Goal: Information Seeking & Learning: Check status

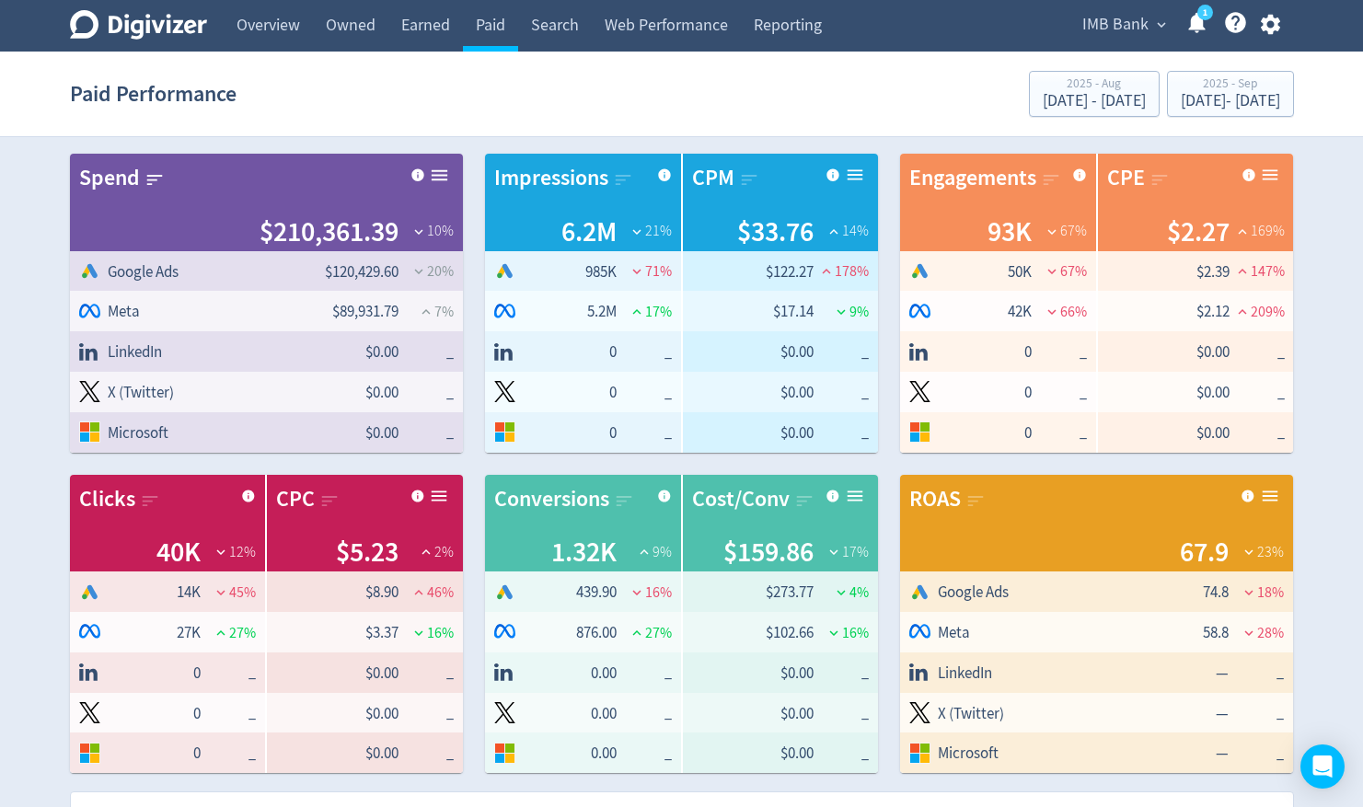
scroll to position [1118, 0]
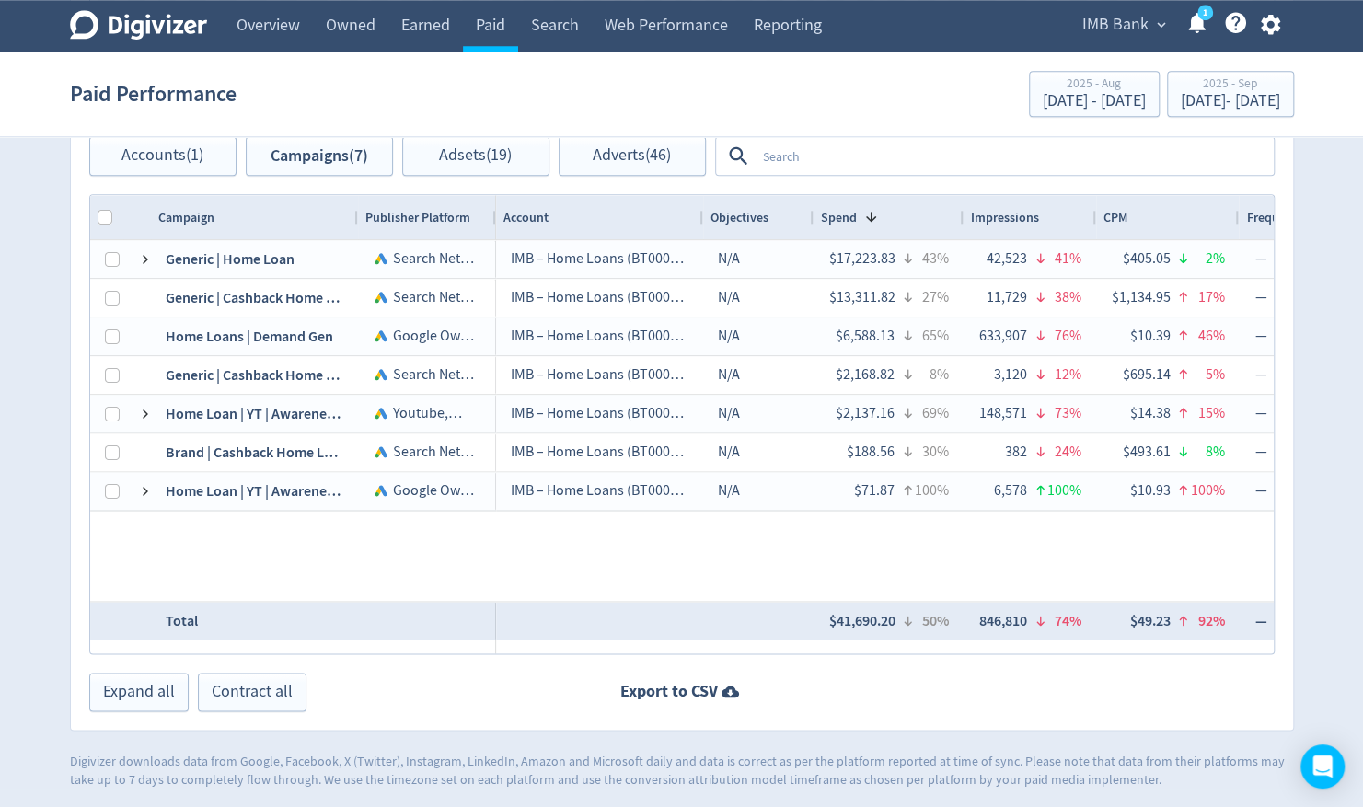
click at [177, 24] on icon at bounding box center [138, 24] width 137 height 29
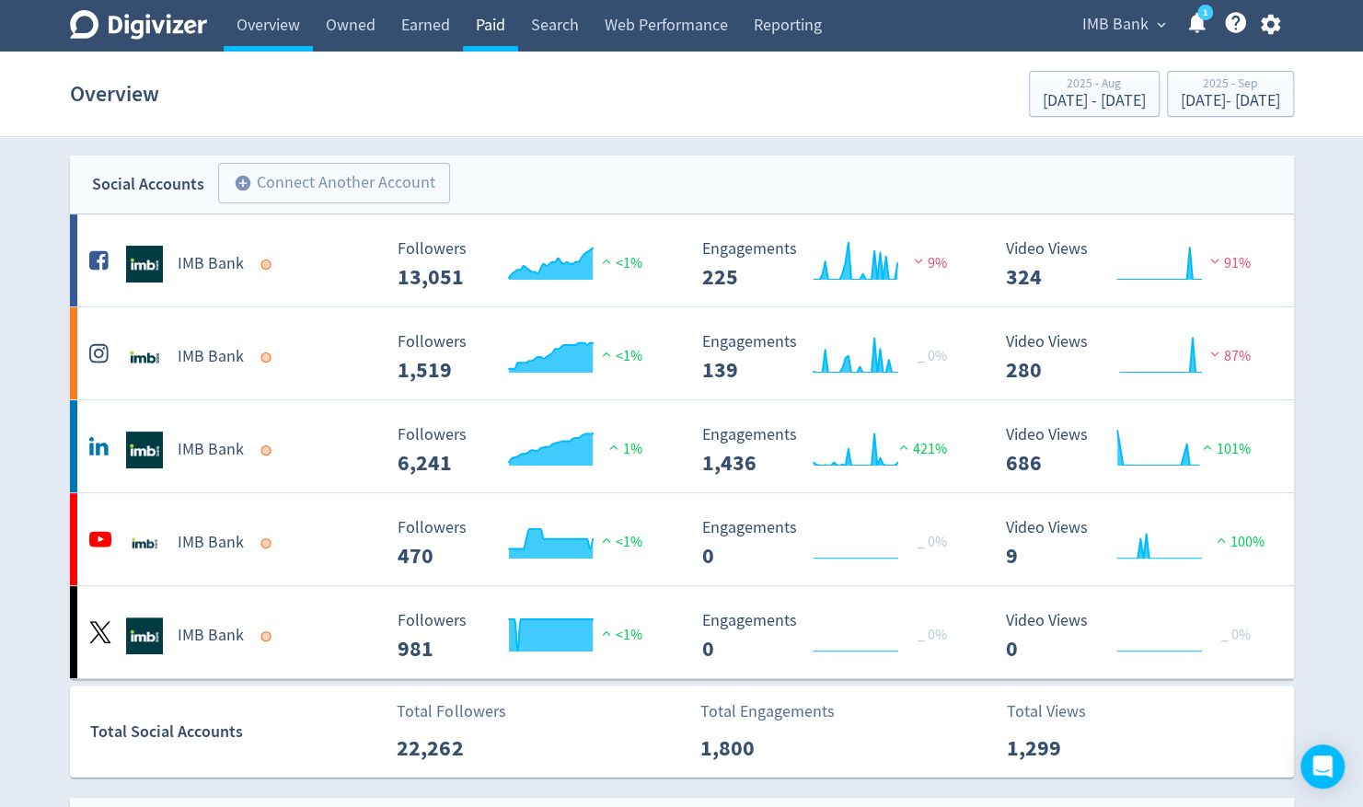
click at [492, 33] on link "Paid" at bounding box center [490, 26] width 55 height 52
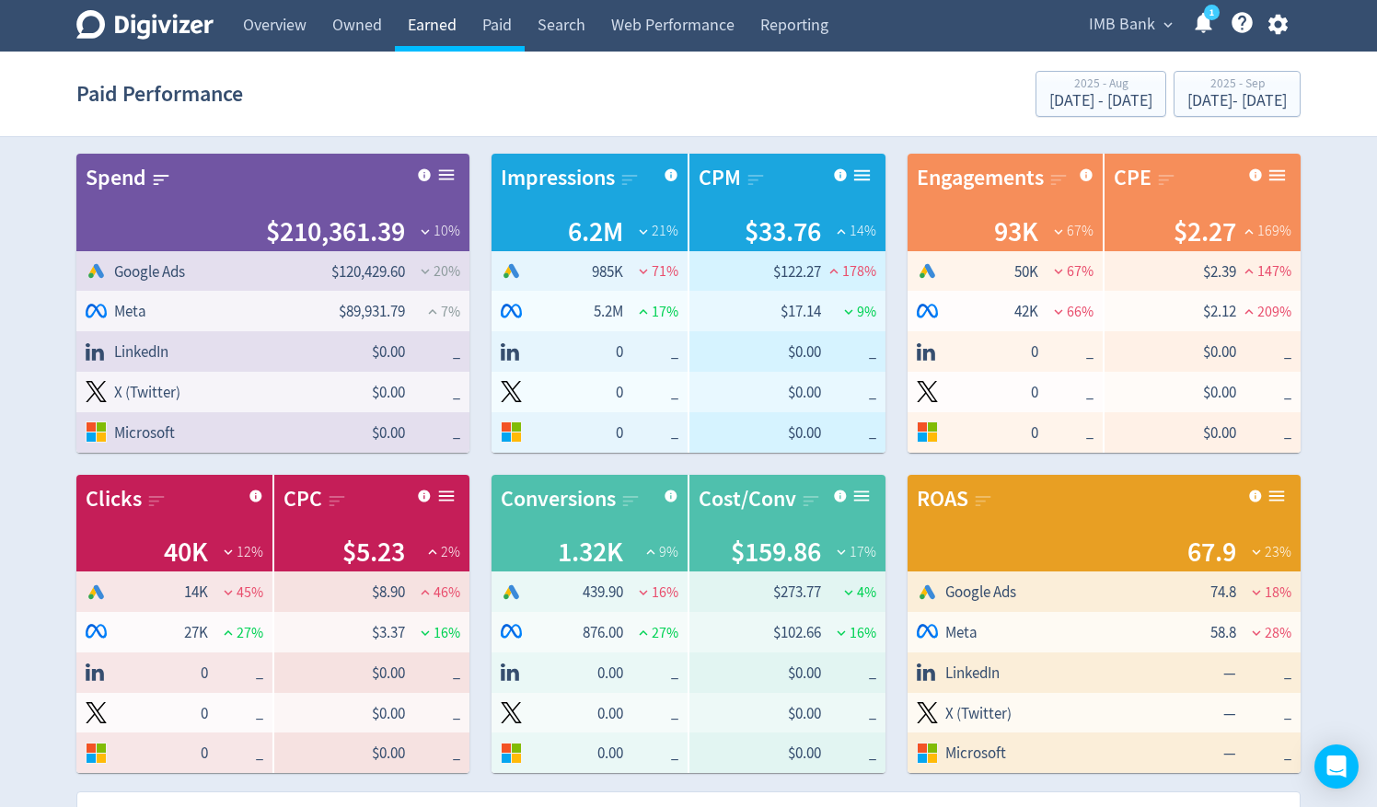
checkbox input "false"
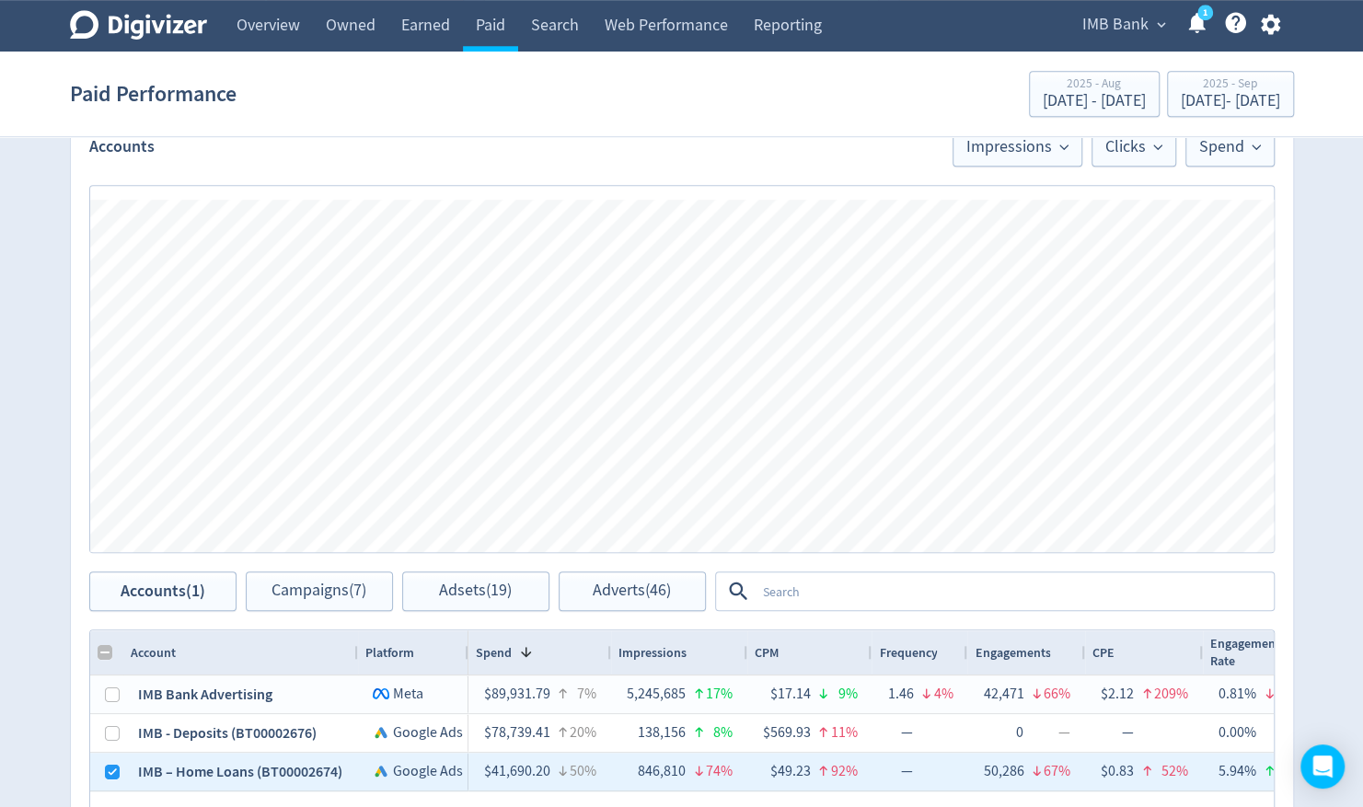
scroll to position [828, 0]
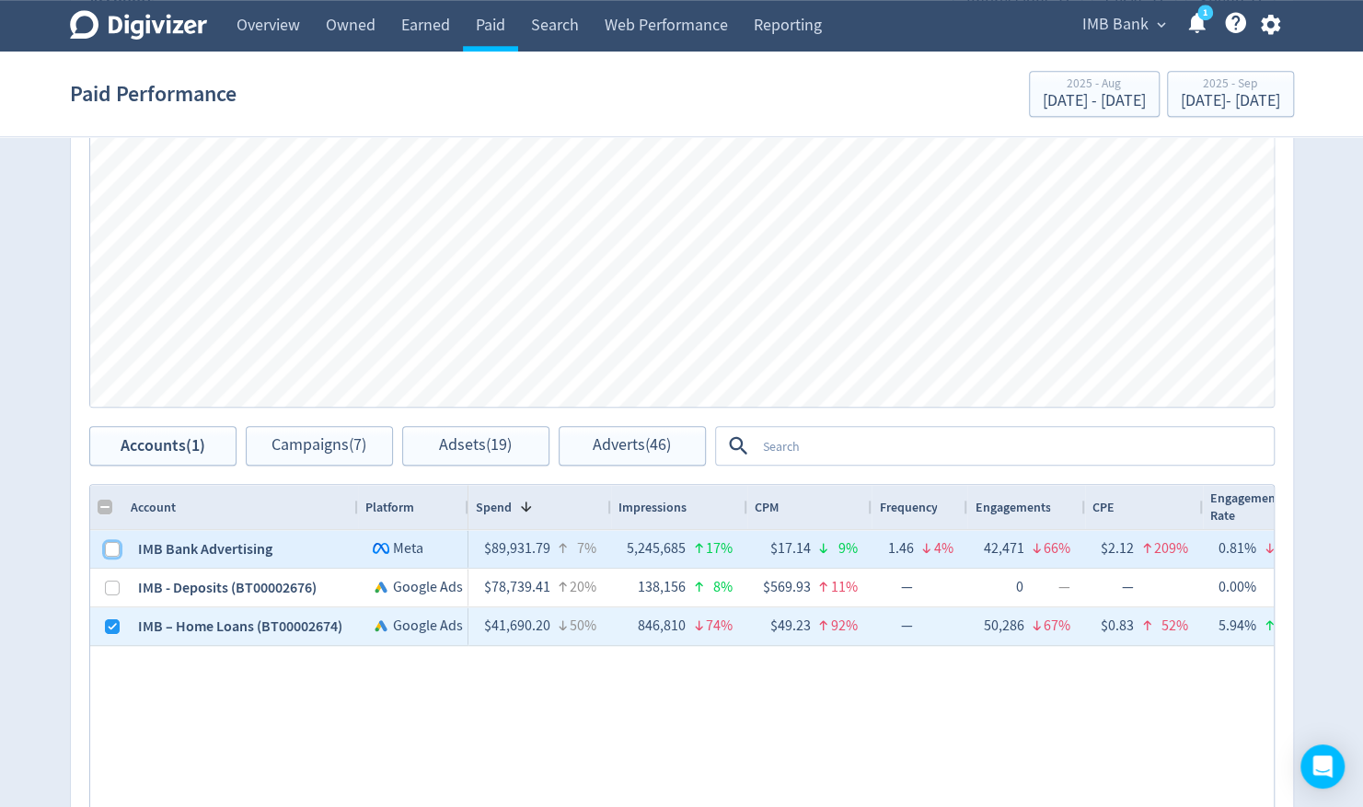
click at [114, 551] on input "Press Space to toggle row selection (unchecked)" at bounding box center [112, 549] width 15 height 15
checkbox input "true"
checkbox input "false"
click at [110, 584] on input "Press Space to toggle row selection (unchecked)" at bounding box center [112, 588] width 15 height 15
checkbox input "true"
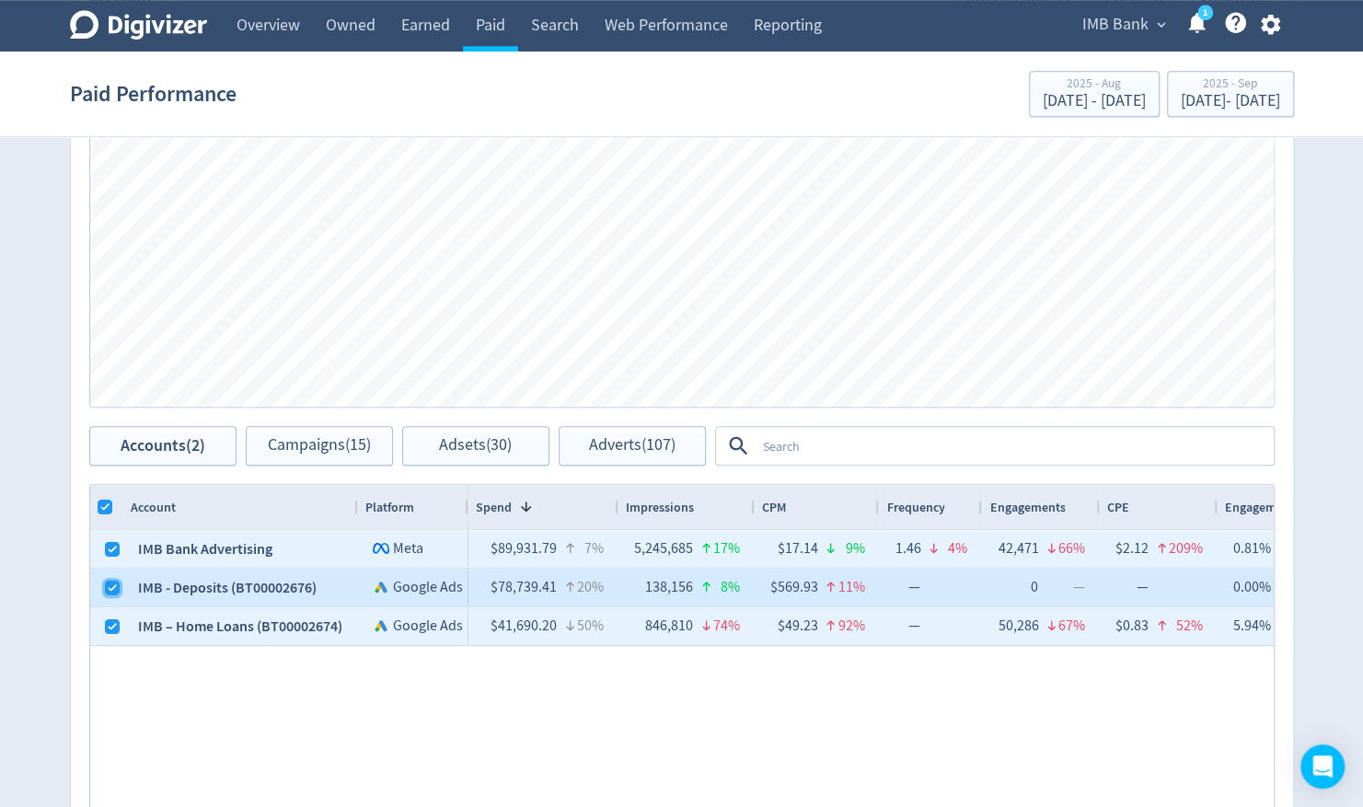
checkbox input "true"
click at [105, 625] on input "Press Space to toggle row selection (checked)" at bounding box center [112, 626] width 15 height 15
checkbox input "false"
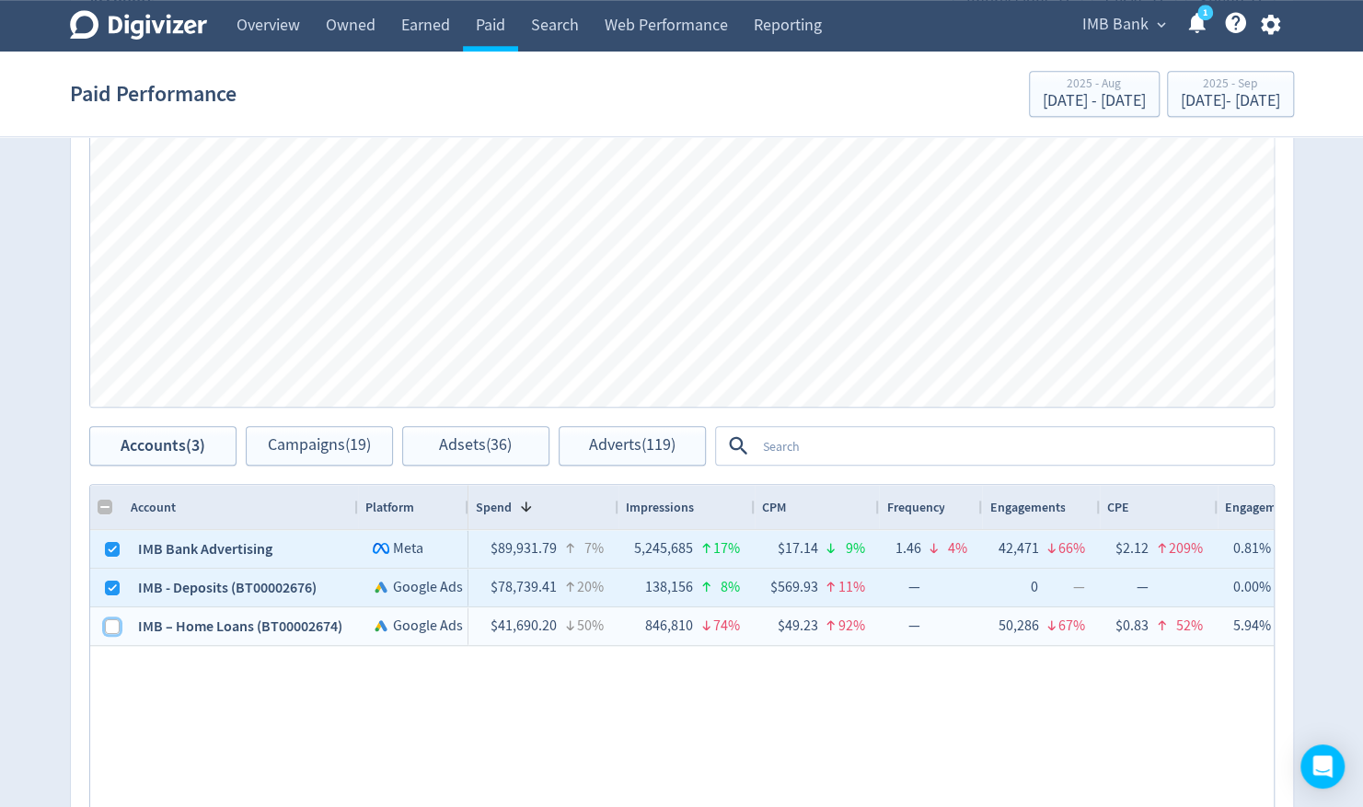
checkbox input "false"
click at [323, 440] on span "Campaigns (12)" at bounding box center [319, 445] width 103 height 17
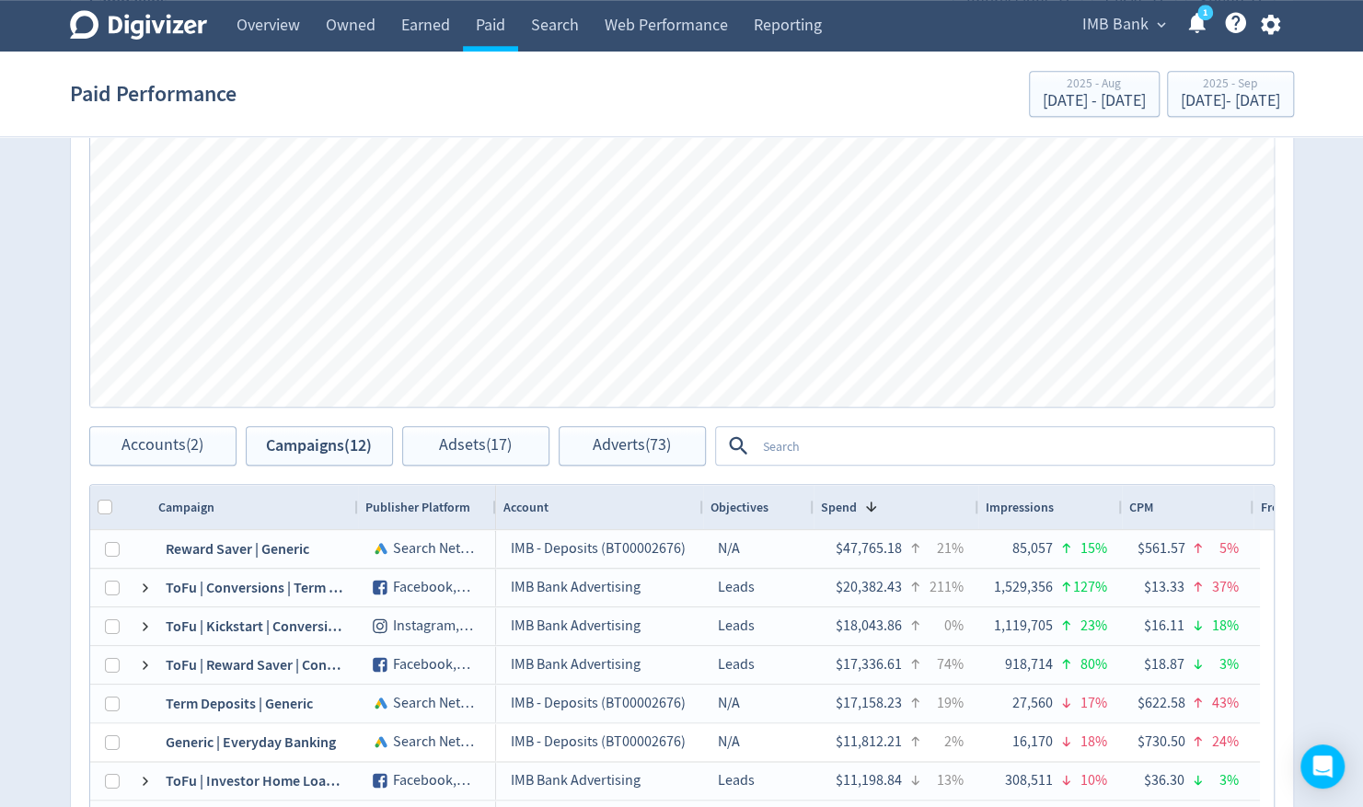
click at [786, 448] on textarea at bounding box center [1014, 446] width 516 height 34
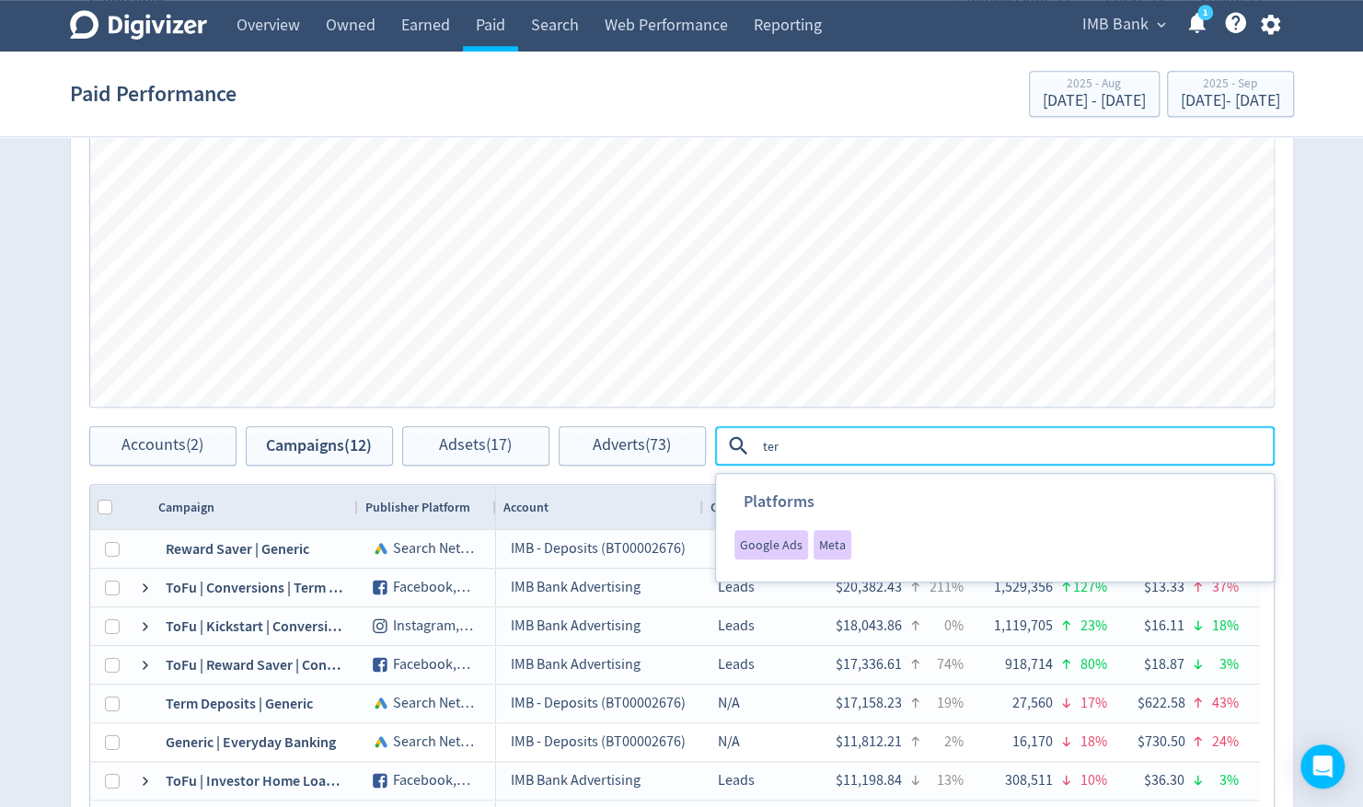
type textarea "term"
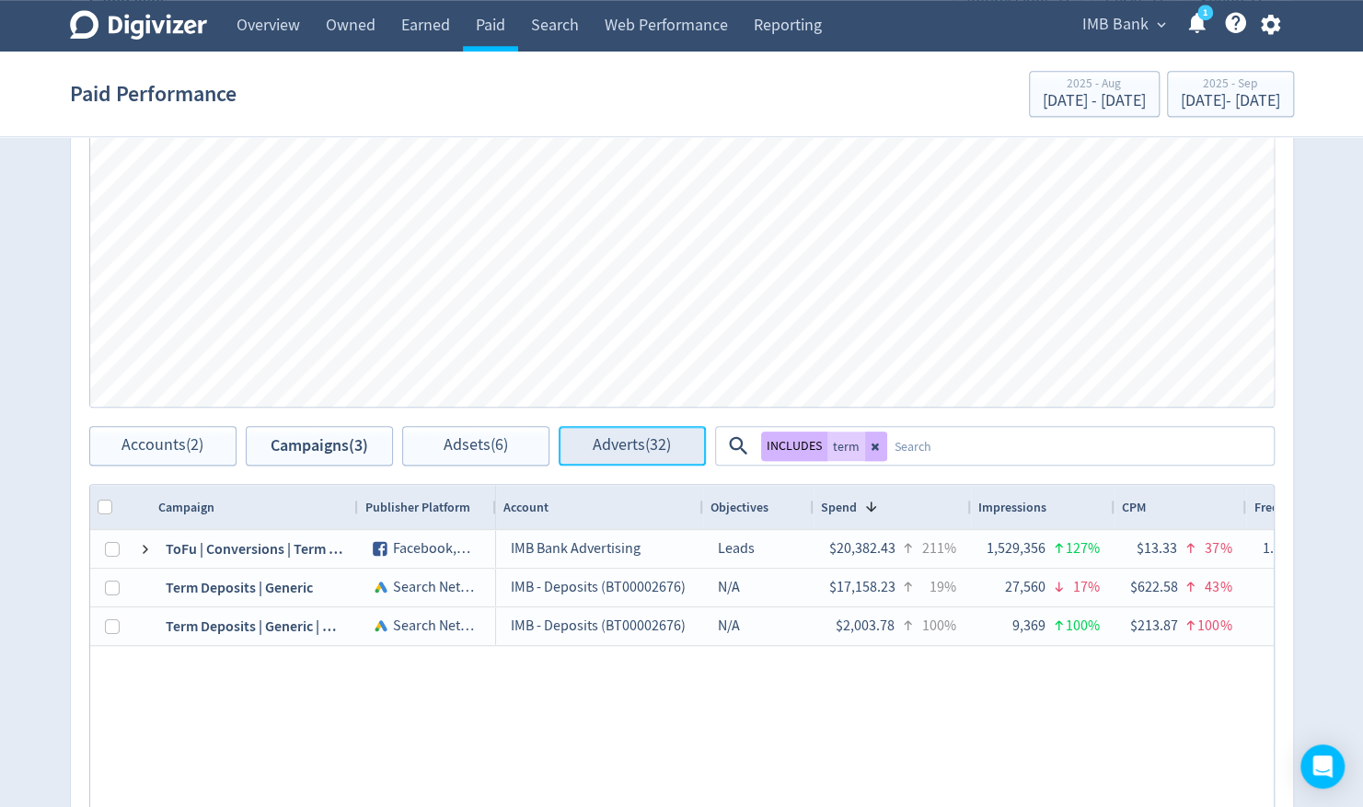
click at [674, 455] on button "Adverts (32)" at bounding box center [632, 446] width 147 height 40
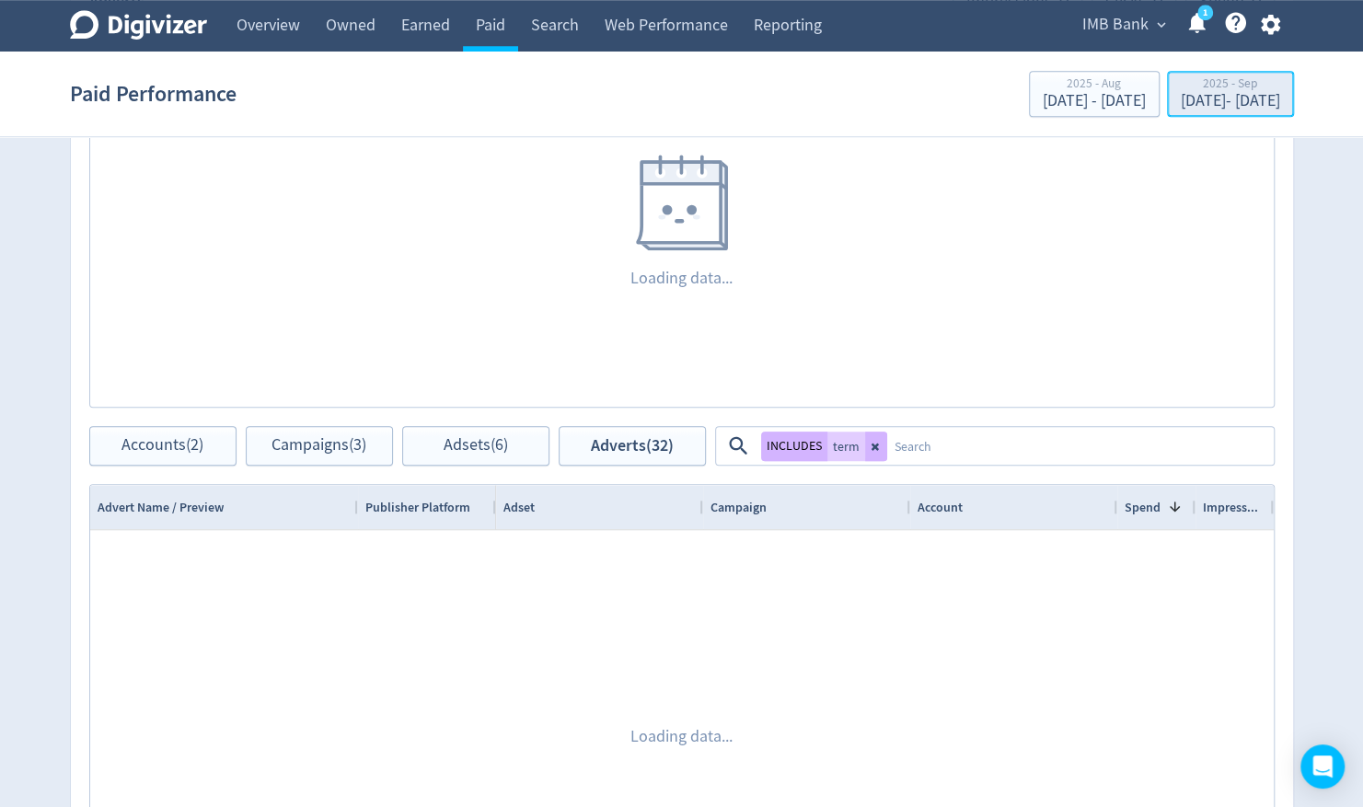
click at [1198, 110] on div "Sep 1, 2025 - Sep 30, 2025" at bounding box center [1230, 101] width 99 height 17
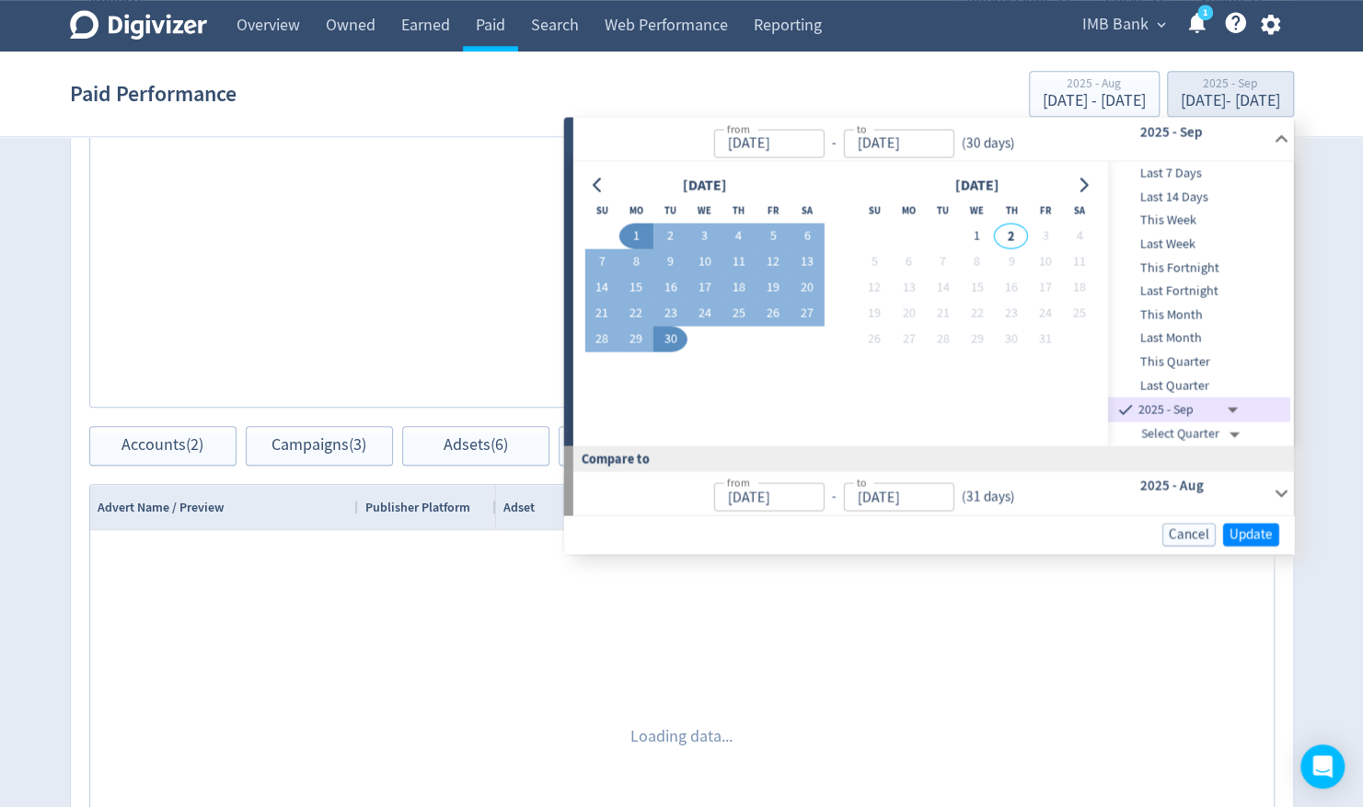
click at [1246, 534] on span "Update" at bounding box center [1251, 534] width 43 height 14
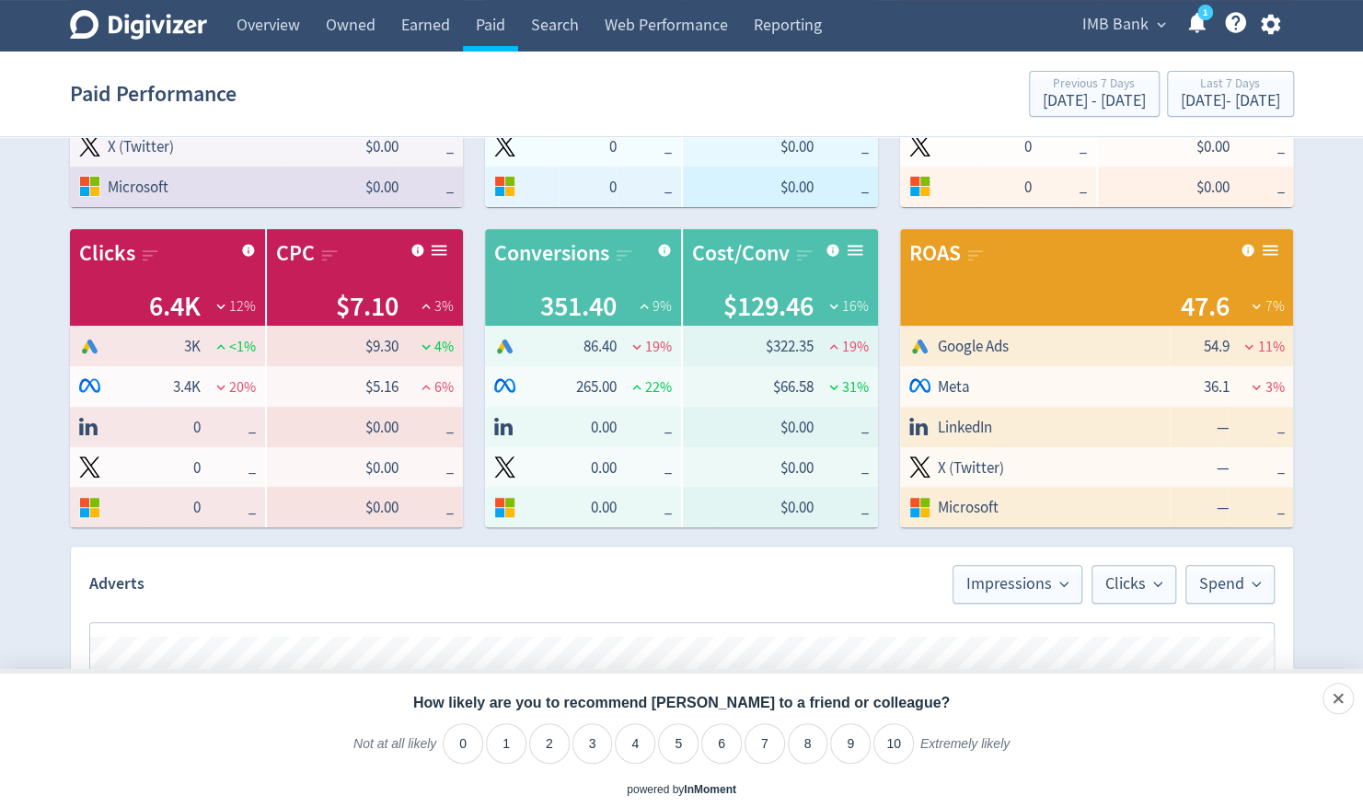
scroll to position [552, 0]
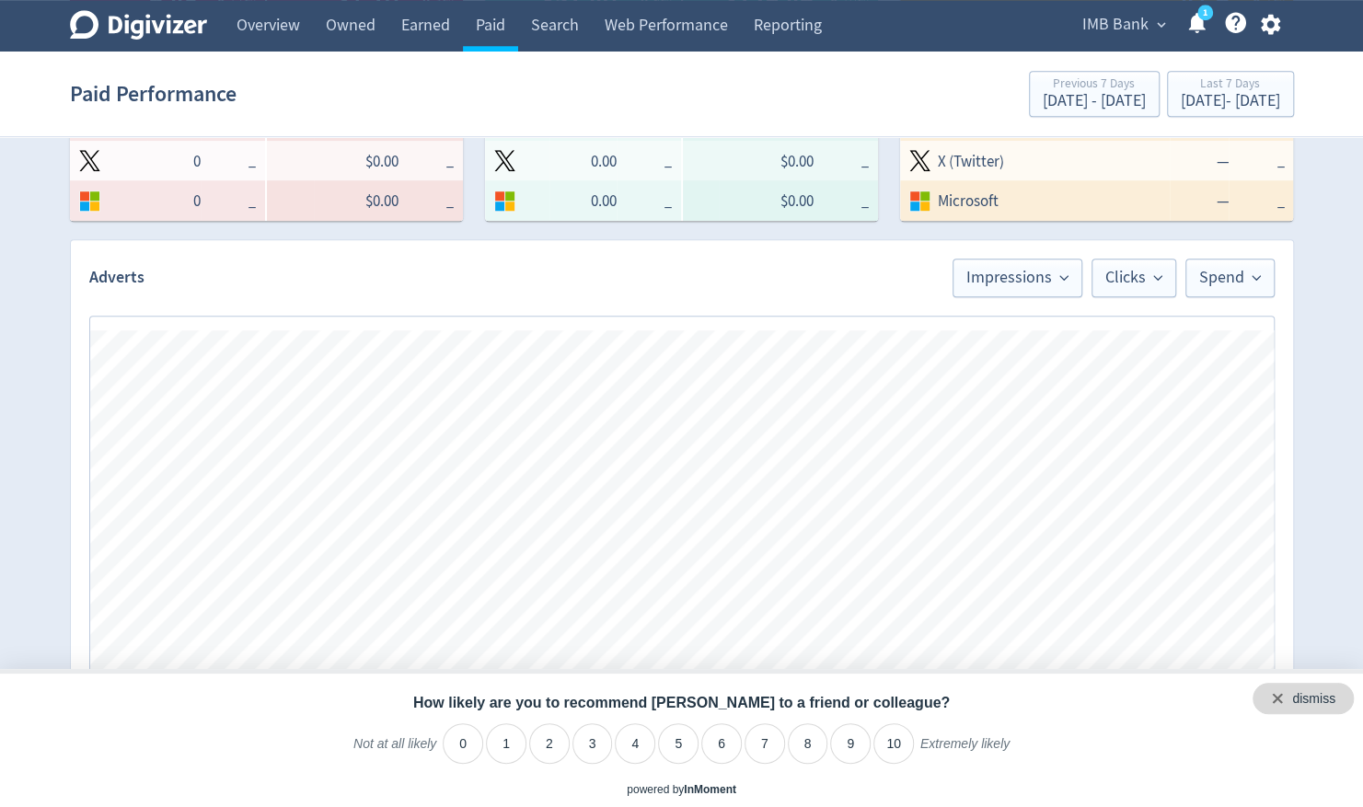
click at [1342, 703] on div "dismiss" at bounding box center [1303, 698] width 101 height 31
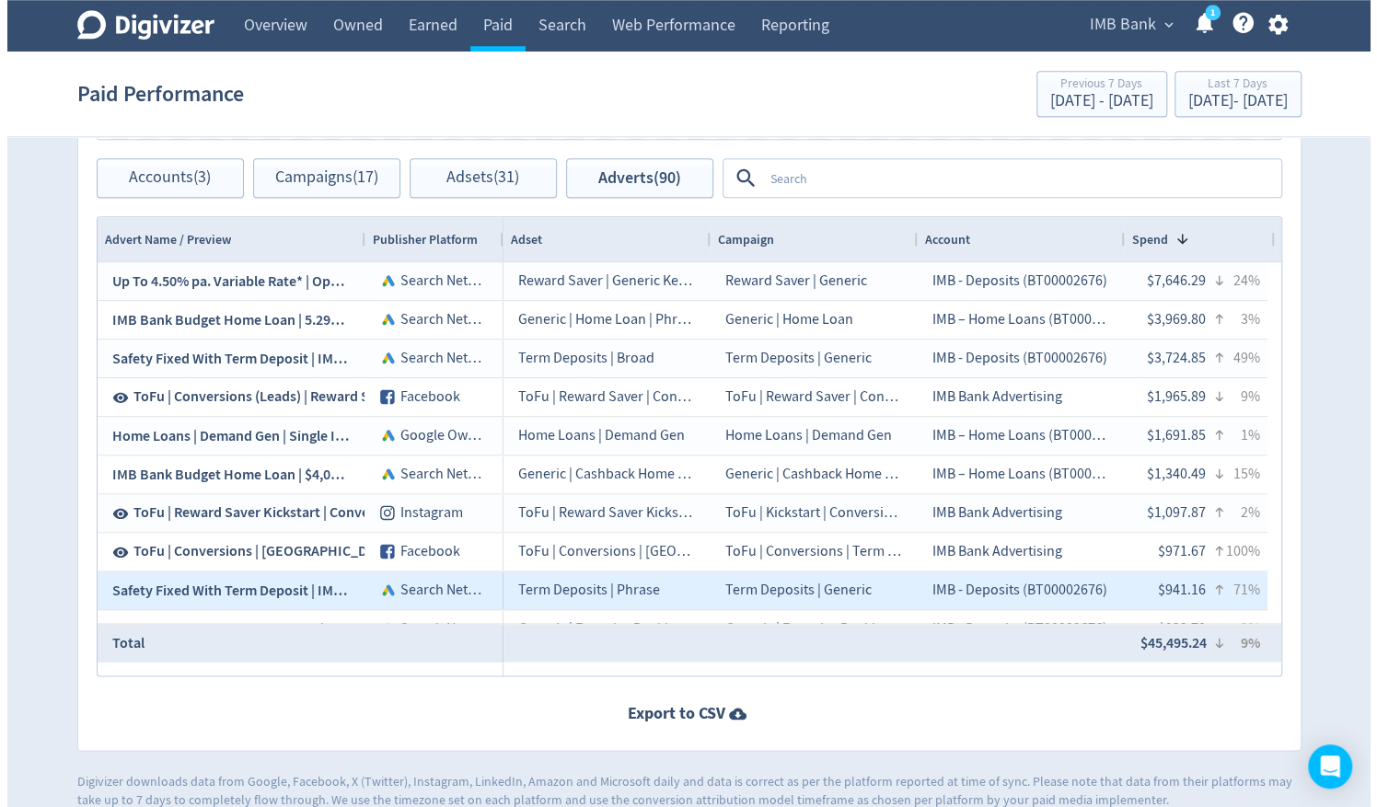
scroll to position [1105, 0]
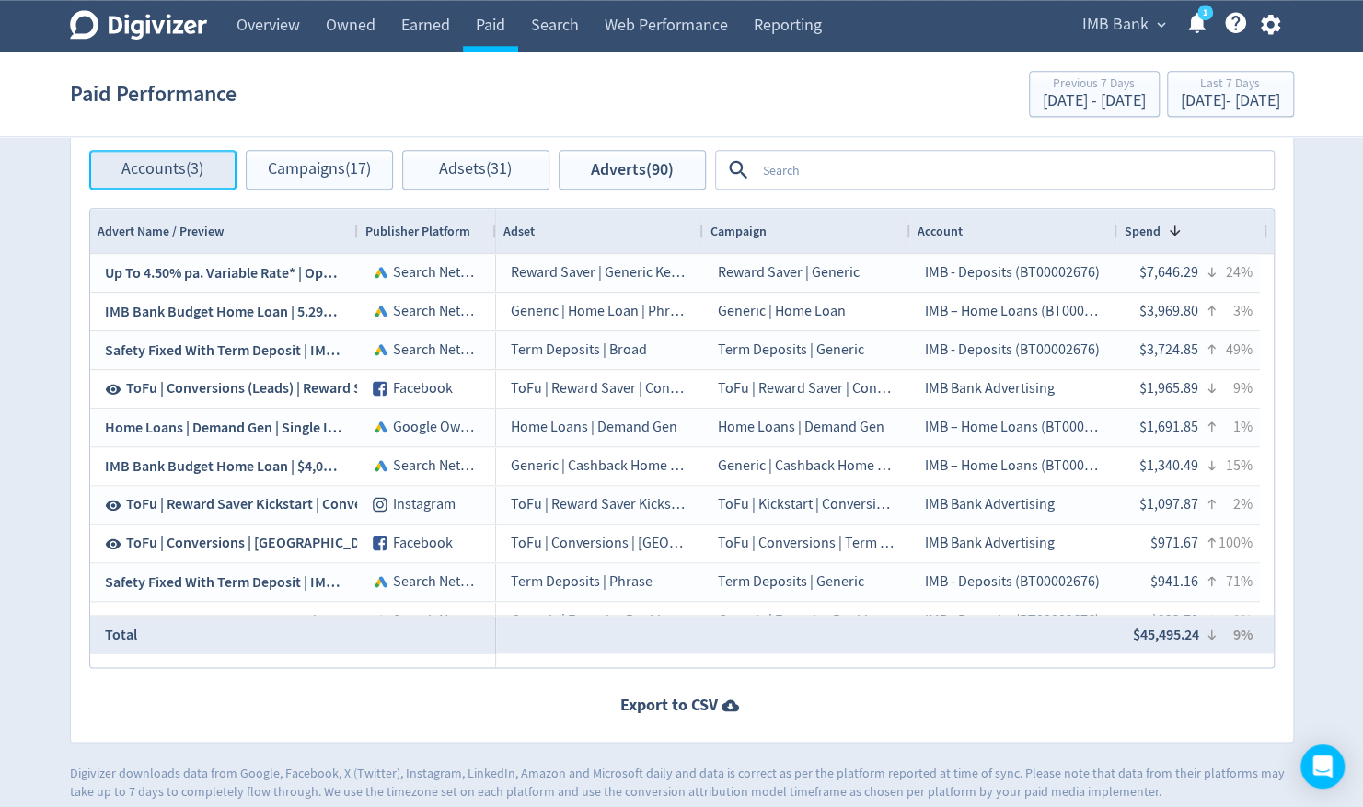
click at [174, 179] on button "Accounts (3)" at bounding box center [162, 170] width 147 height 40
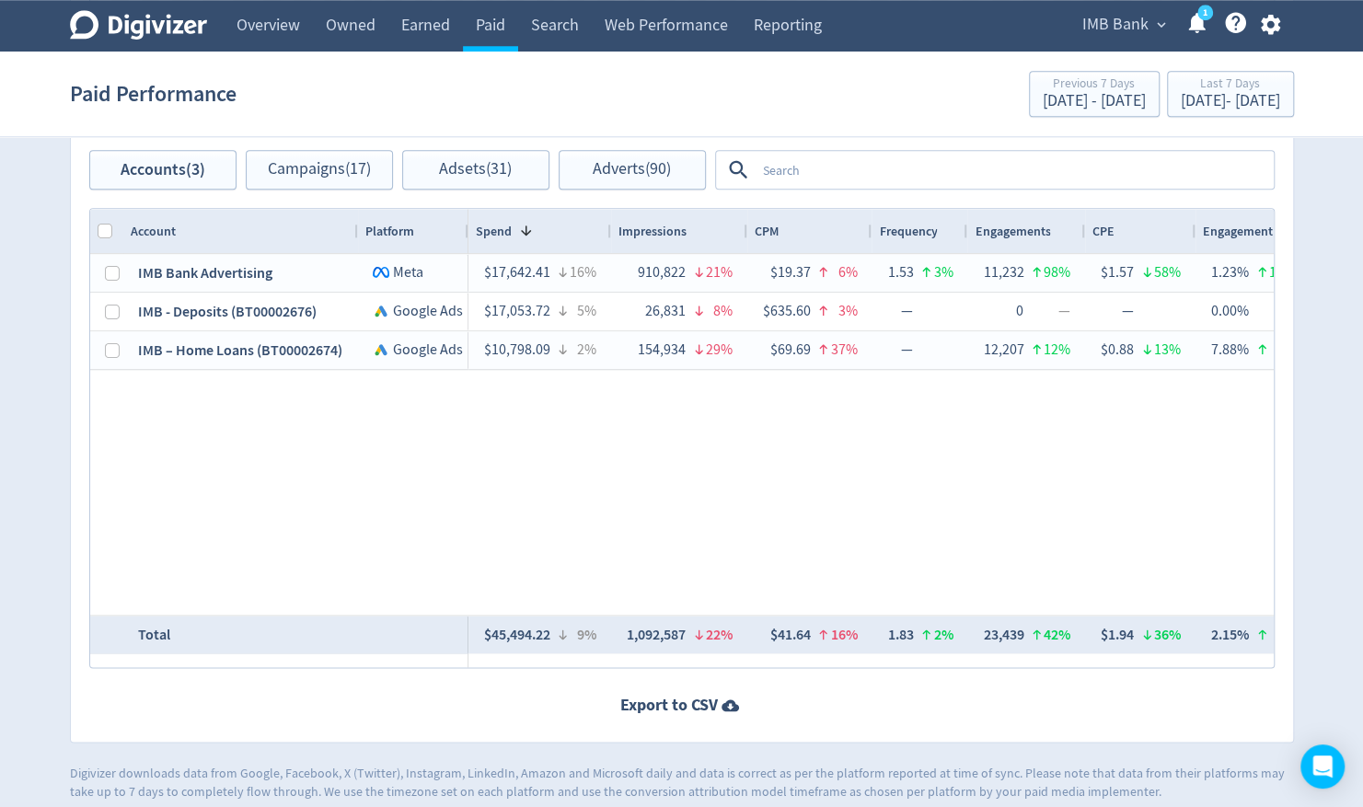
click at [978, 179] on textarea at bounding box center [1014, 170] width 516 height 34
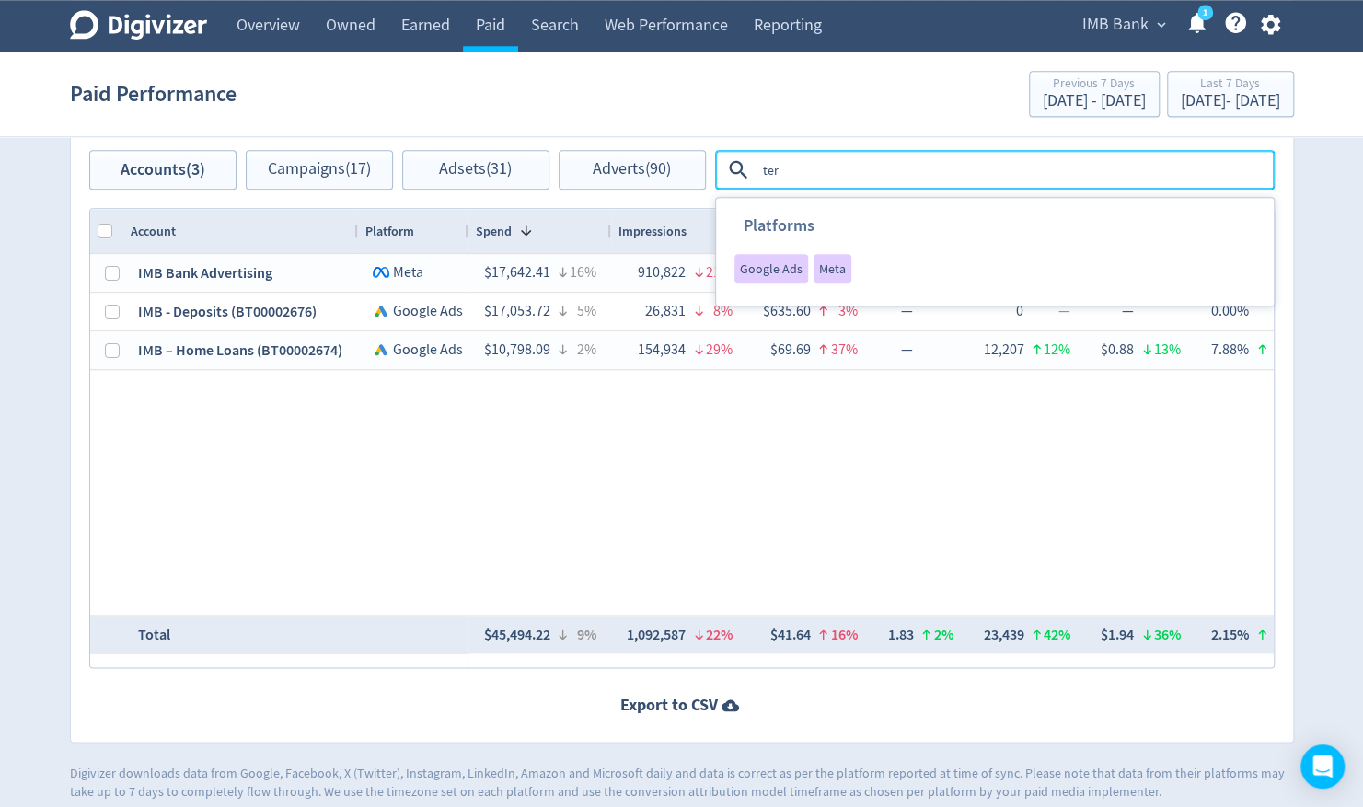
type textarea "term"
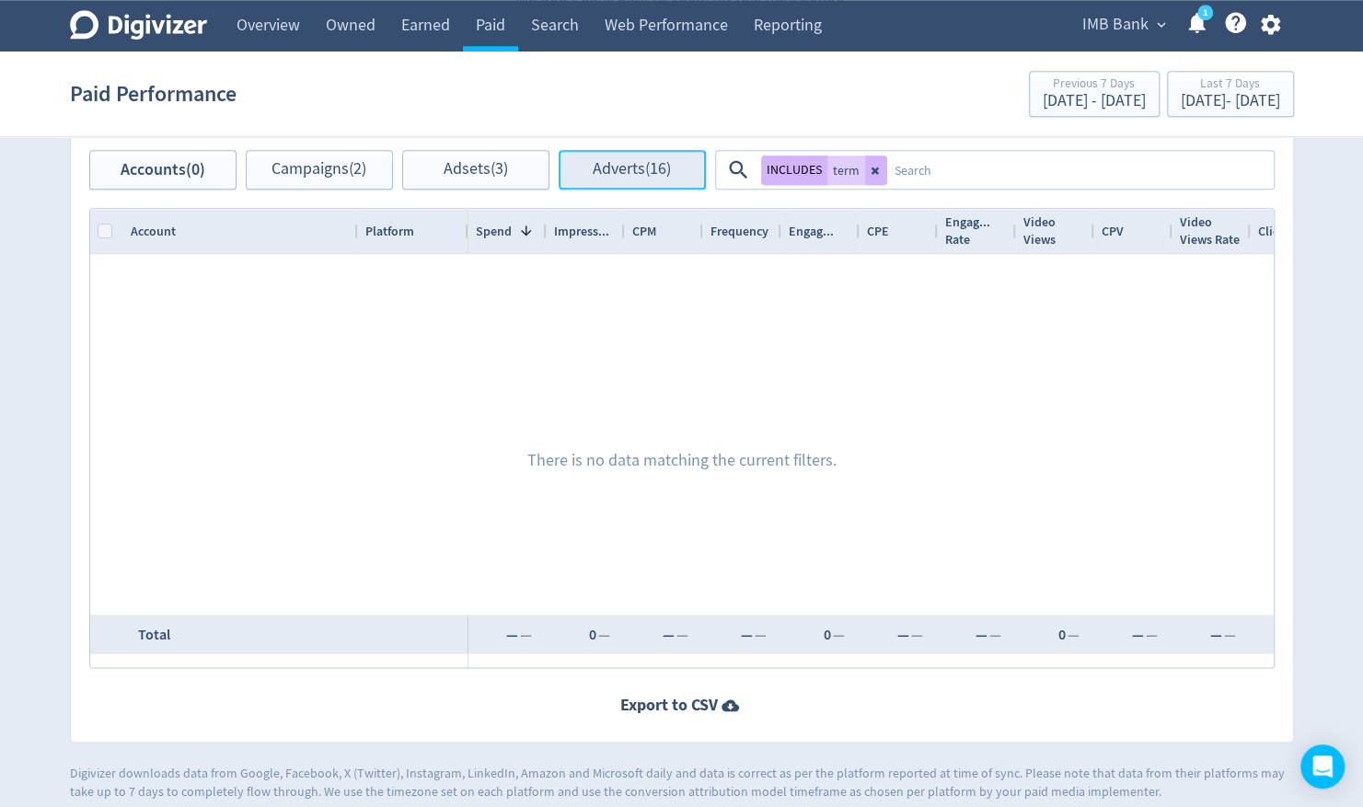
click at [611, 175] on span "Adverts (16)" at bounding box center [632, 169] width 78 height 17
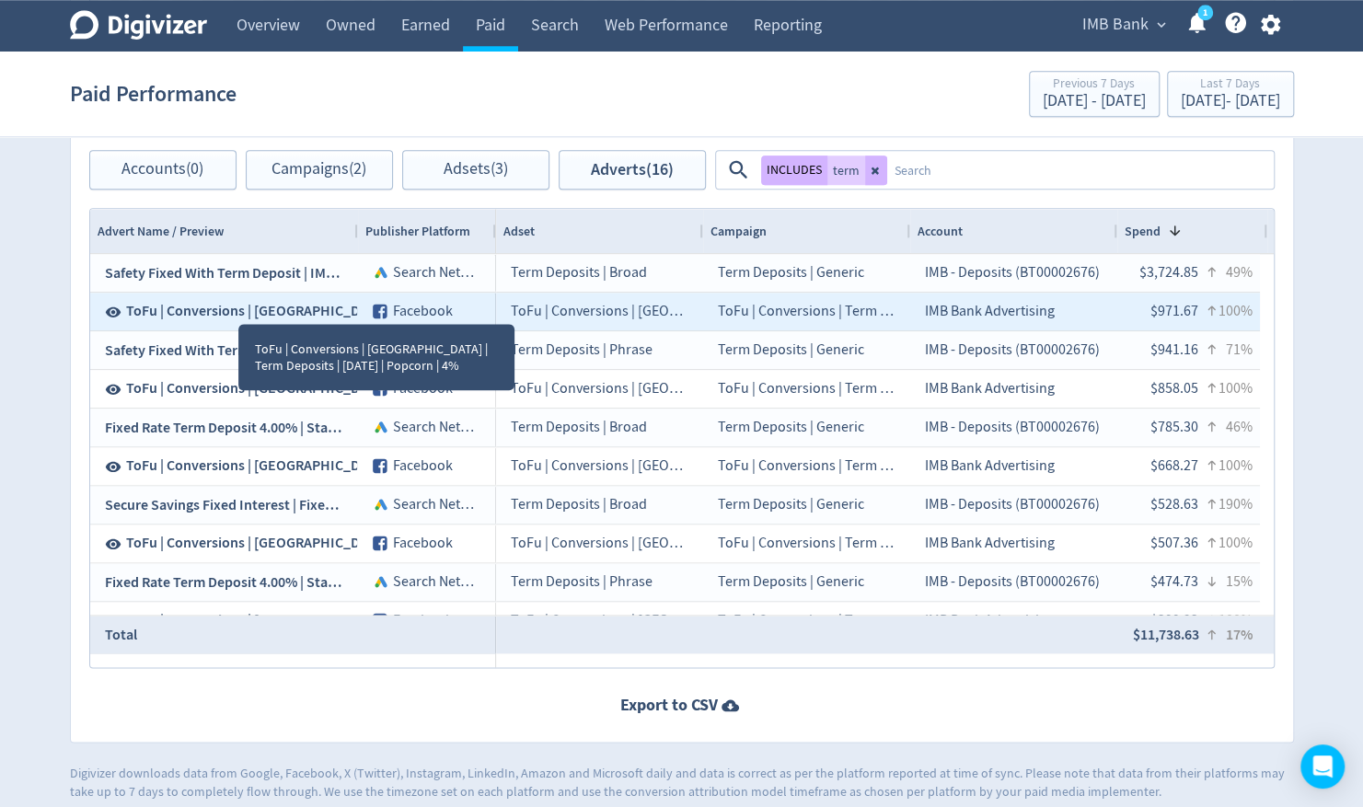
click at [239, 307] on span "ToFu | Conversions | [GEOGRAPHIC_DATA] | Term Deposits | [DATE] | Popcorn | 4%" at bounding box center [378, 311] width 504 height 20
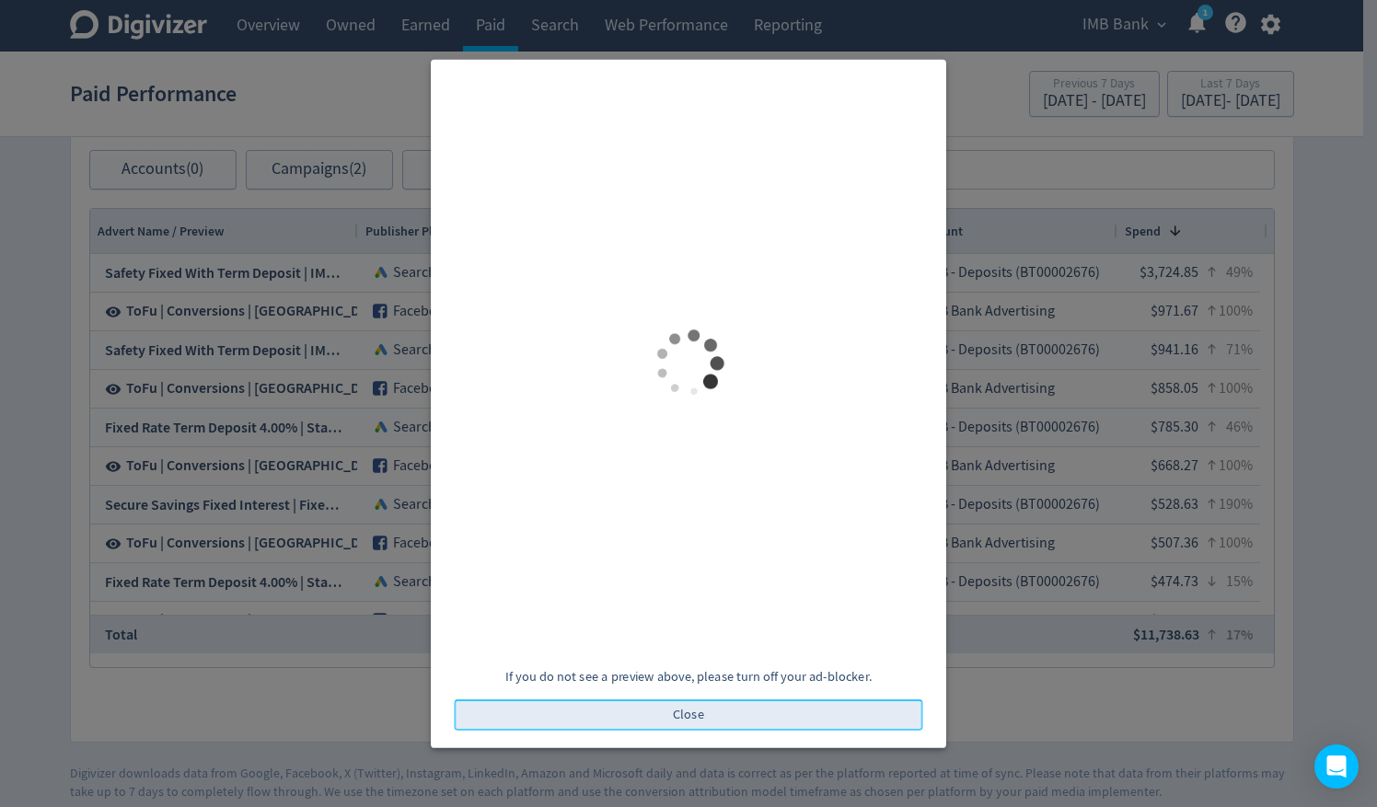
click at [668, 717] on button "Close" at bounding box center [689, 715] width 469 height 31
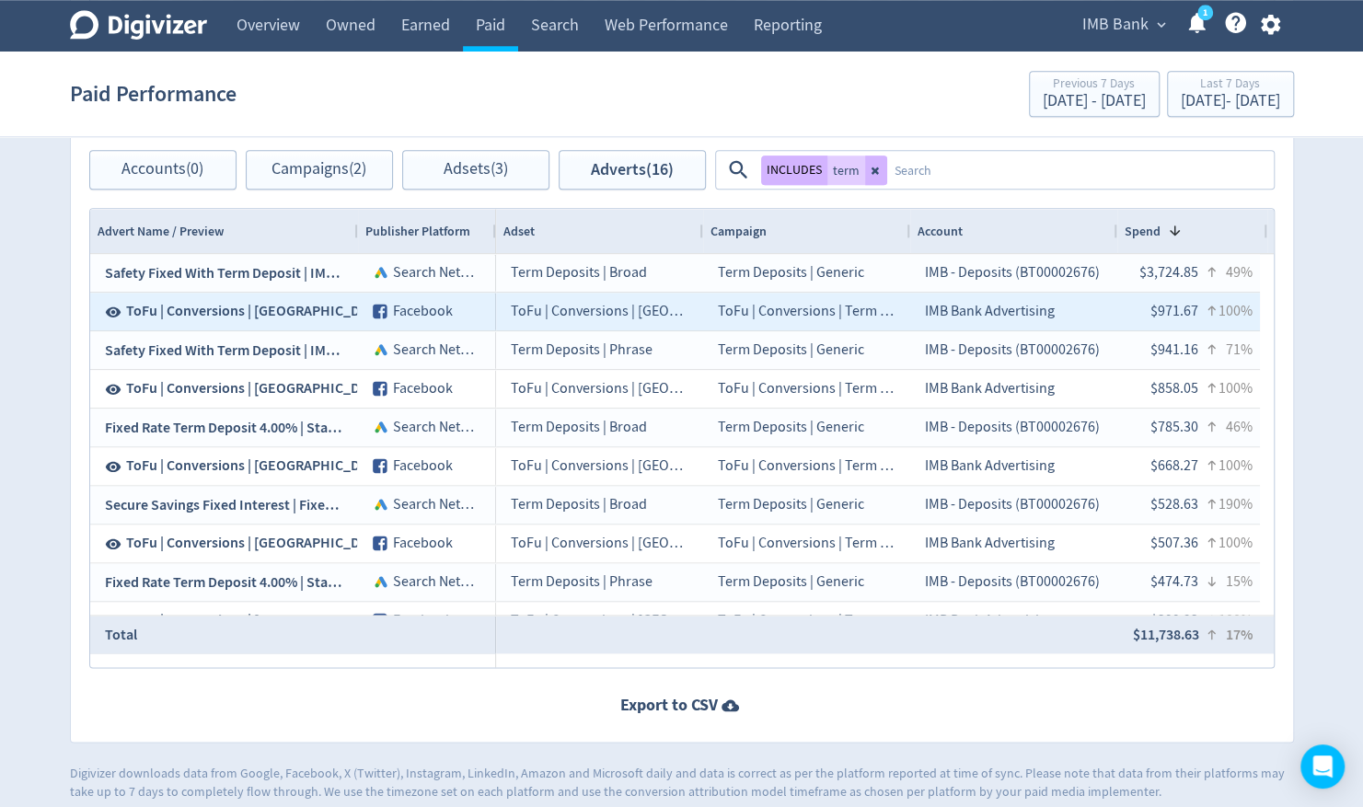
click at [230, 306] on span "ToFu | Conversions | [GEOGRAPHIC_DATA] | Term Deposits | [DATE] | Popcorn | 4%" at bounding box center [378, 311] width 504 height 20
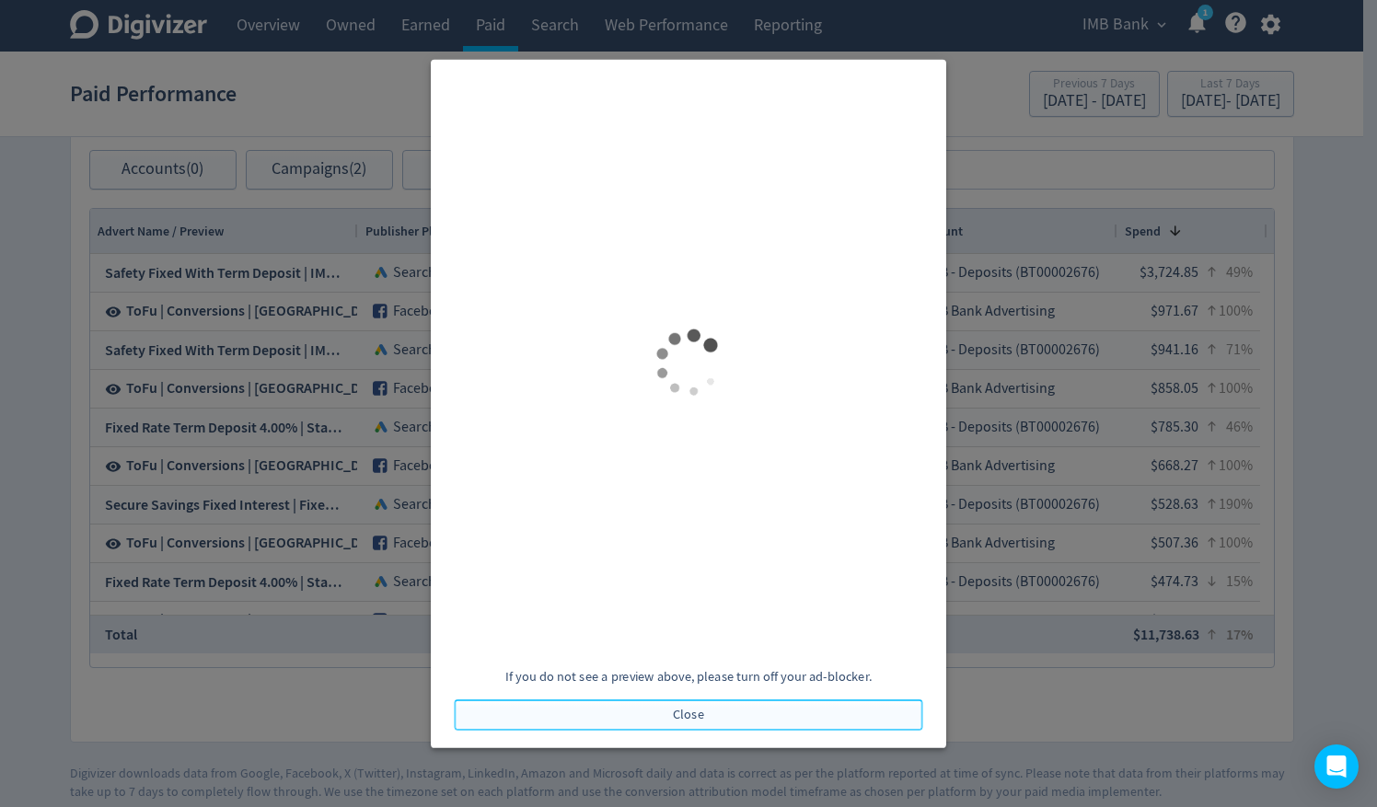
click at [722, 712] on button "Close" at bounding box center [689, 715] width 469 height 31
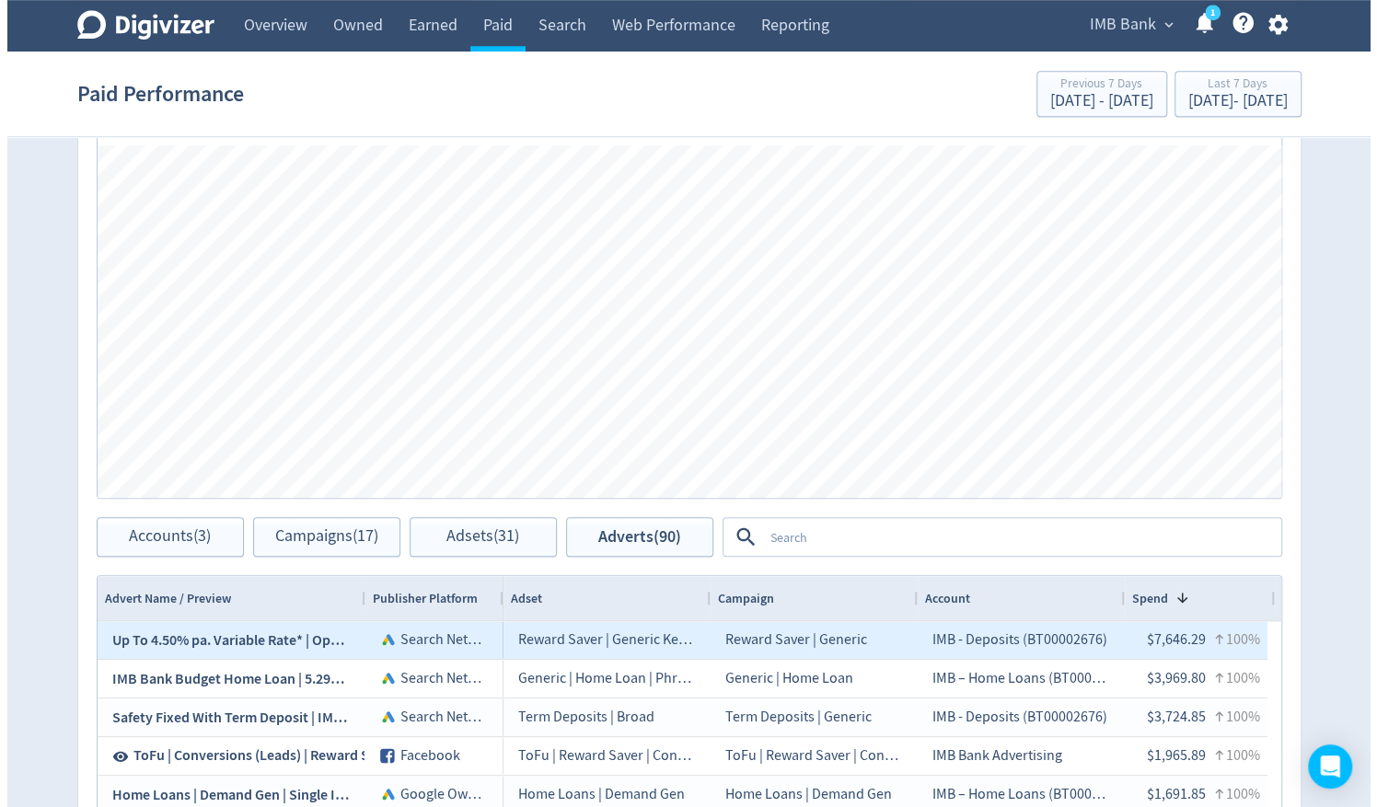
scroll to position [1105, 0]
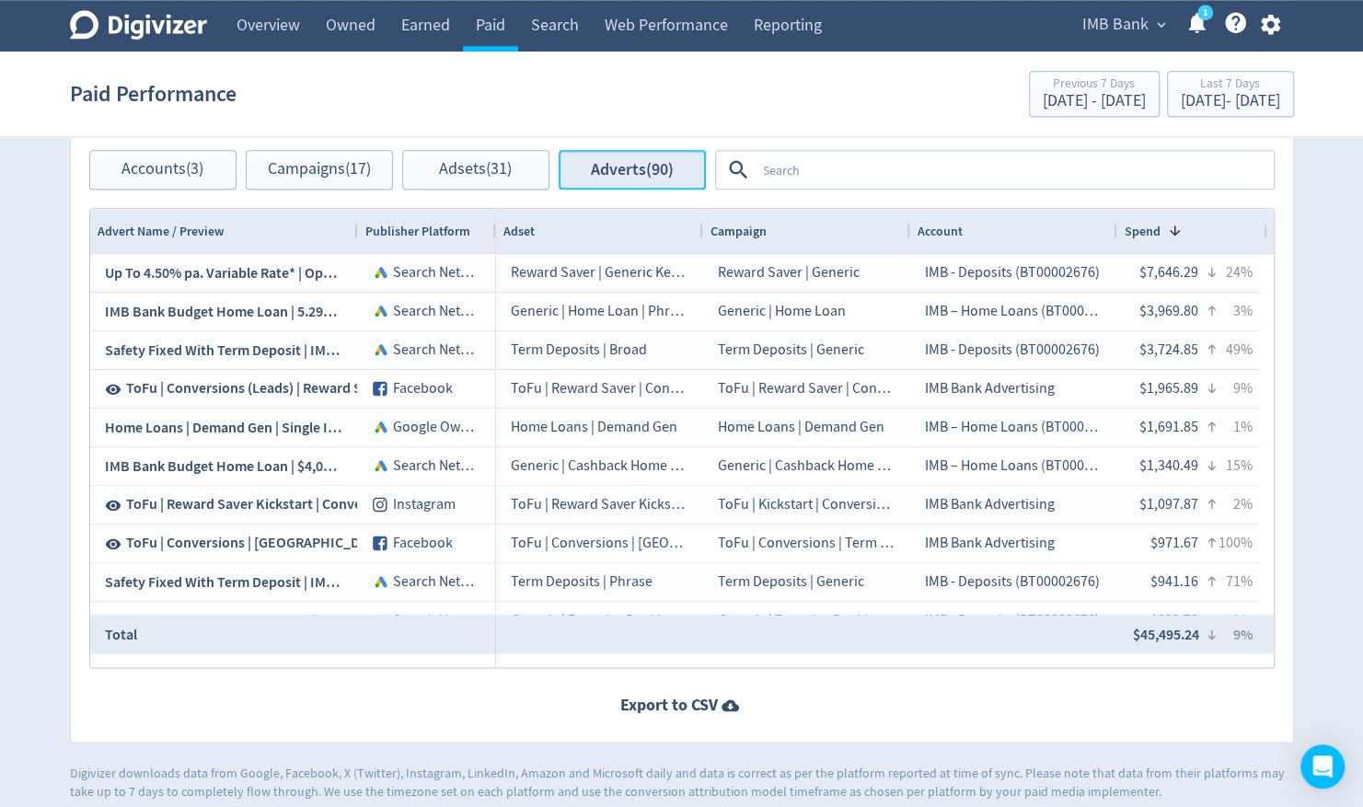
click at [631, 179] on button "Adverts (90)" at bounding box center [632, 170] width 147 height 40
click at [797, 175] on textarea at bounding box center [1014, 170] width 516 height 34
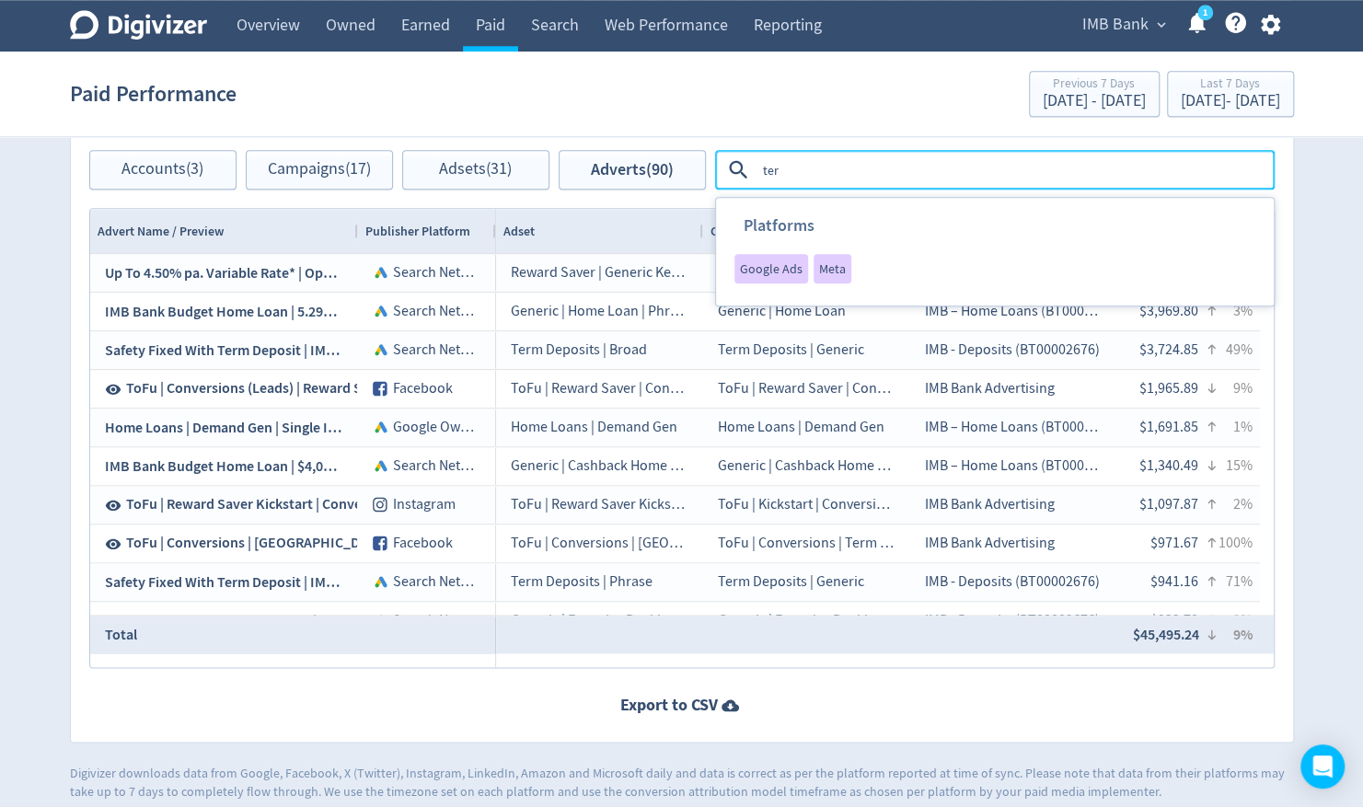
type textarea "term"
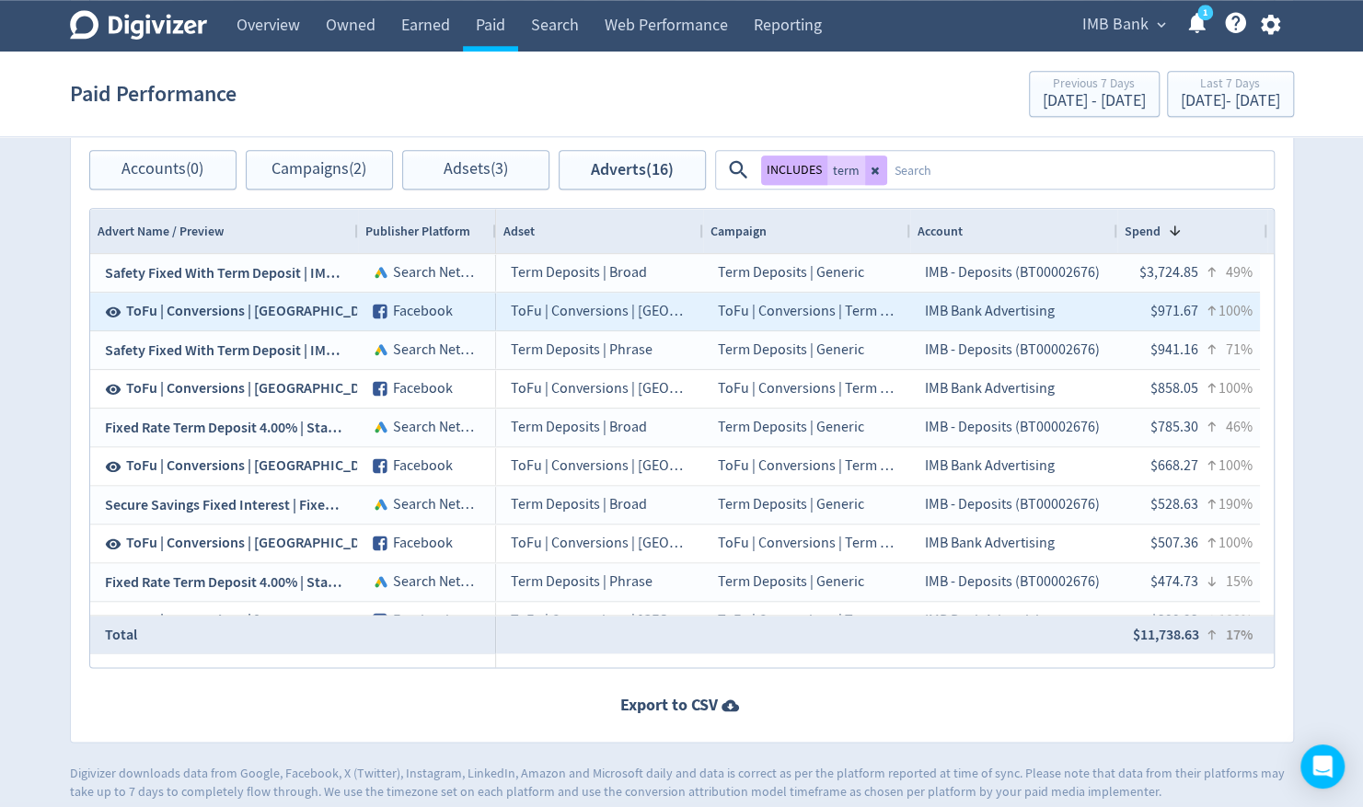
click at [311, 307] on span "ToFu | Conversions | [GEOGRAPHIC_DATA] | Term Deposits | [DATE] | Popcorn | 4%" at bounding box center [378, 311] width 504 height 20
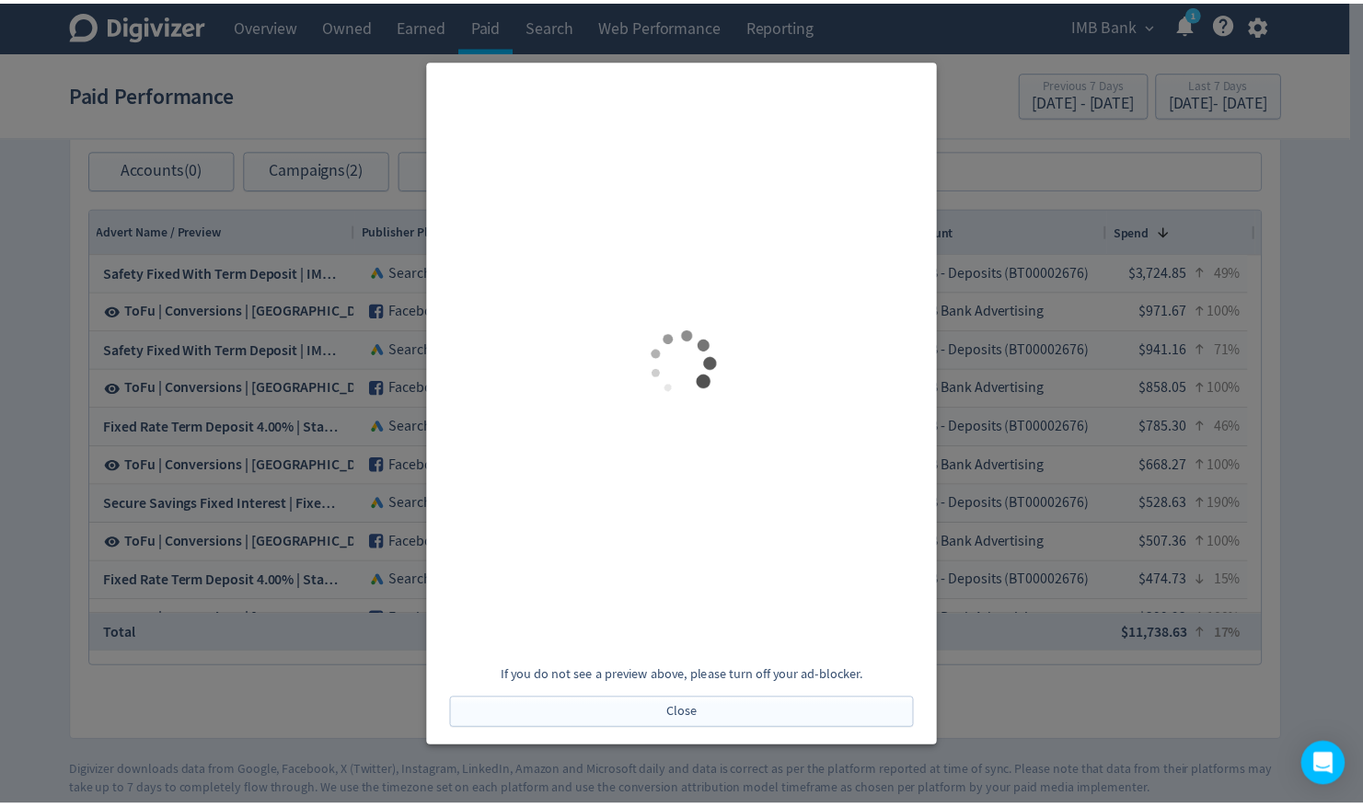
scroll to position [0, 0]
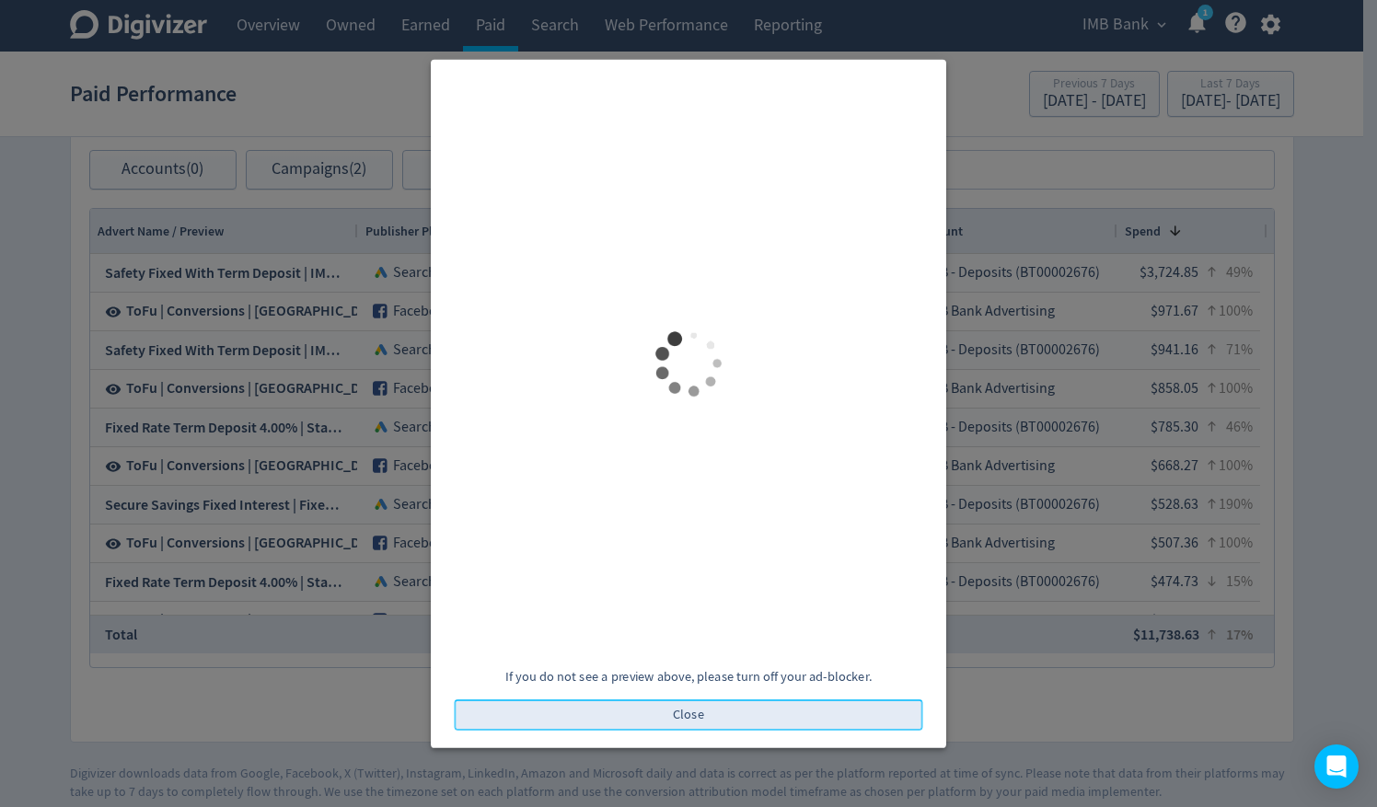
click at [703, 712] on span "Close" at bounding box center [688, 714] width 31 height 13
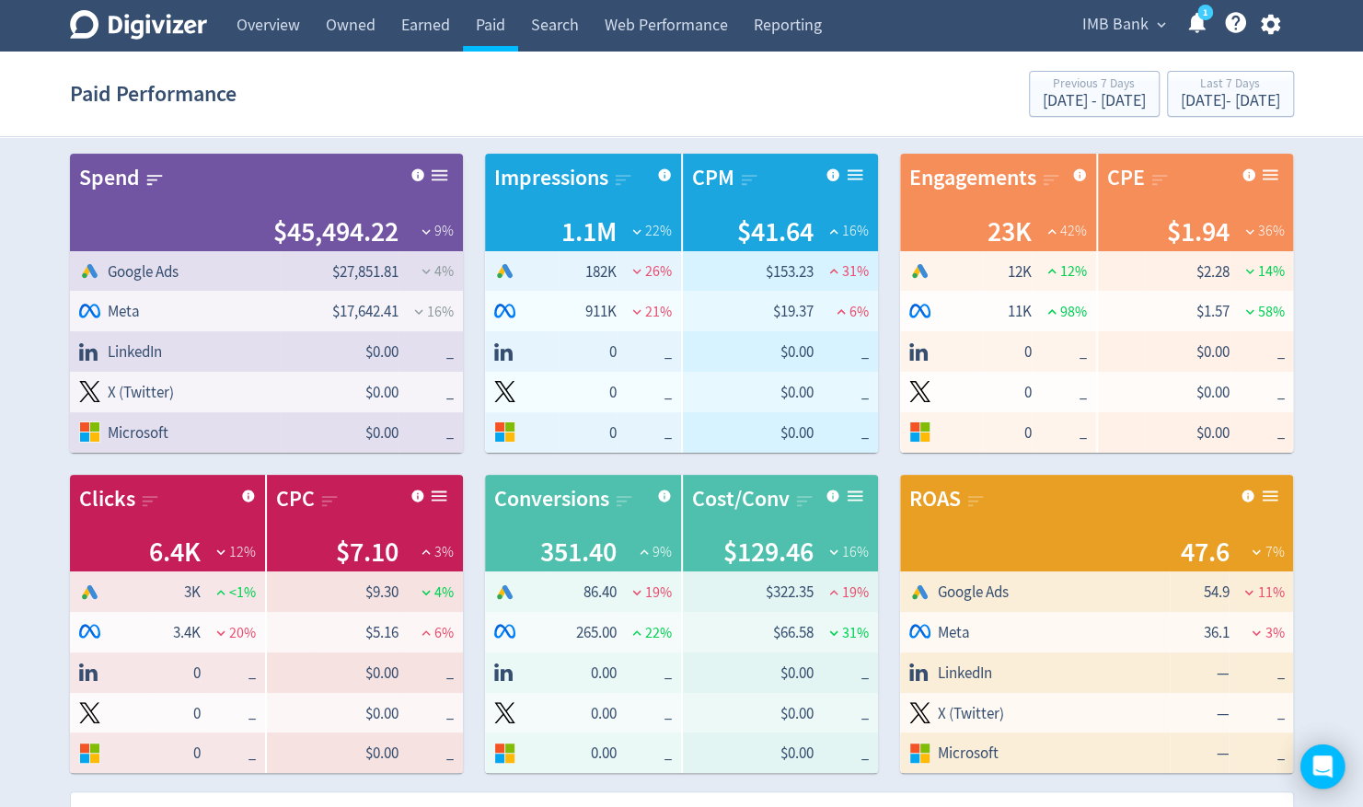
scroll to position [644, 0]
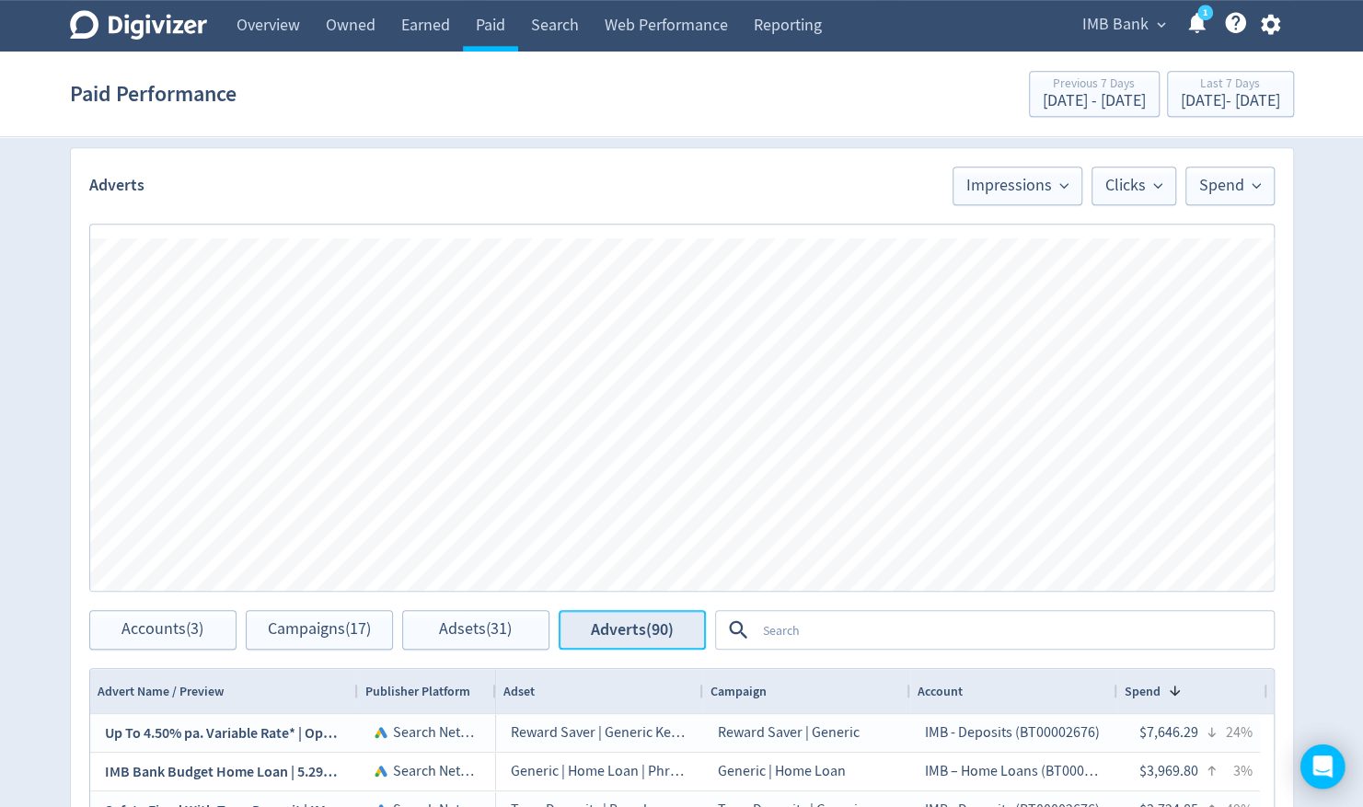
click at [650, 622] on span "Adverts (90)" at bounding box center [632, 629] width 83 height 17
click at [1182, 98] on div "[DATE] - [DATE]" at bounding box center [1230, 101] width 99 height 17
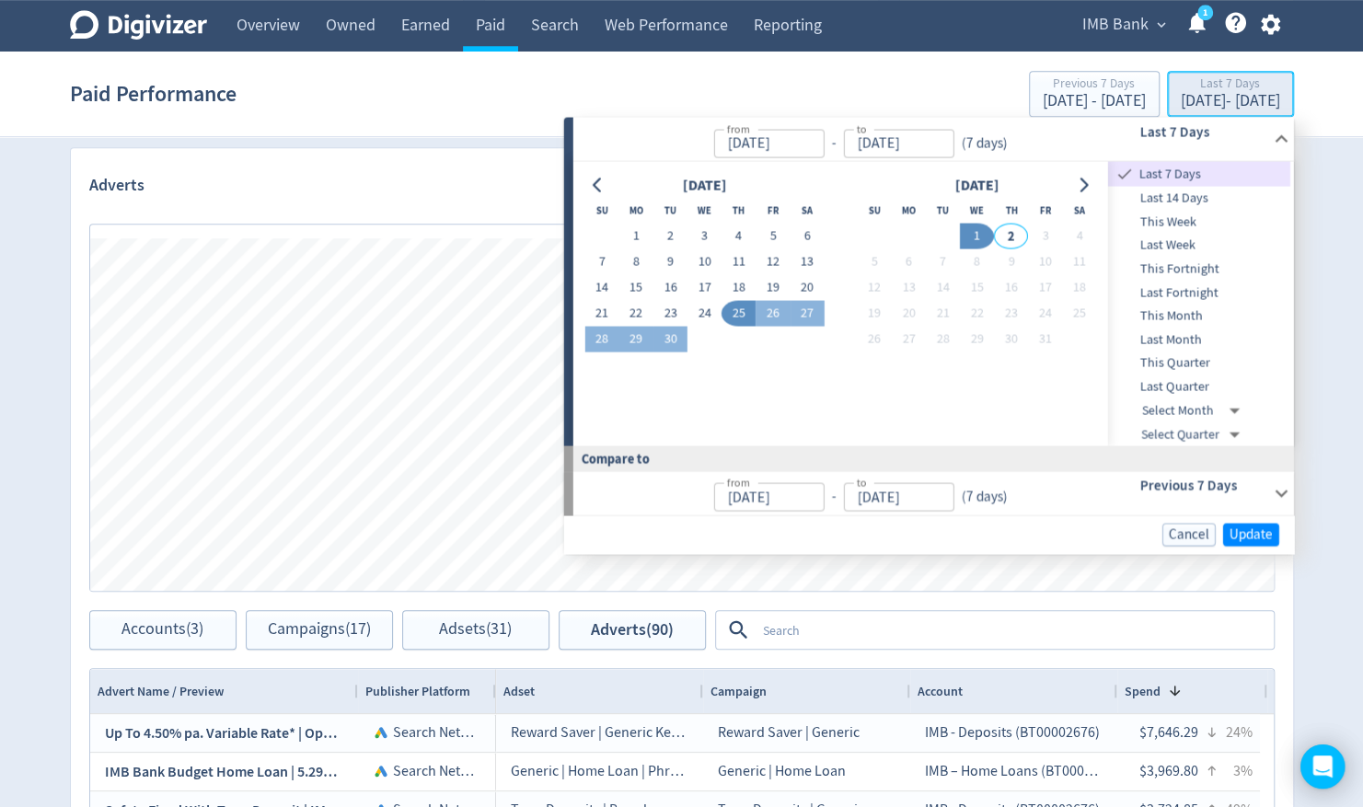
type input "[DATE]"
click at [1173, 379] on span "Last Quarter" at bounding box center [1199, 386] width 182 height 20
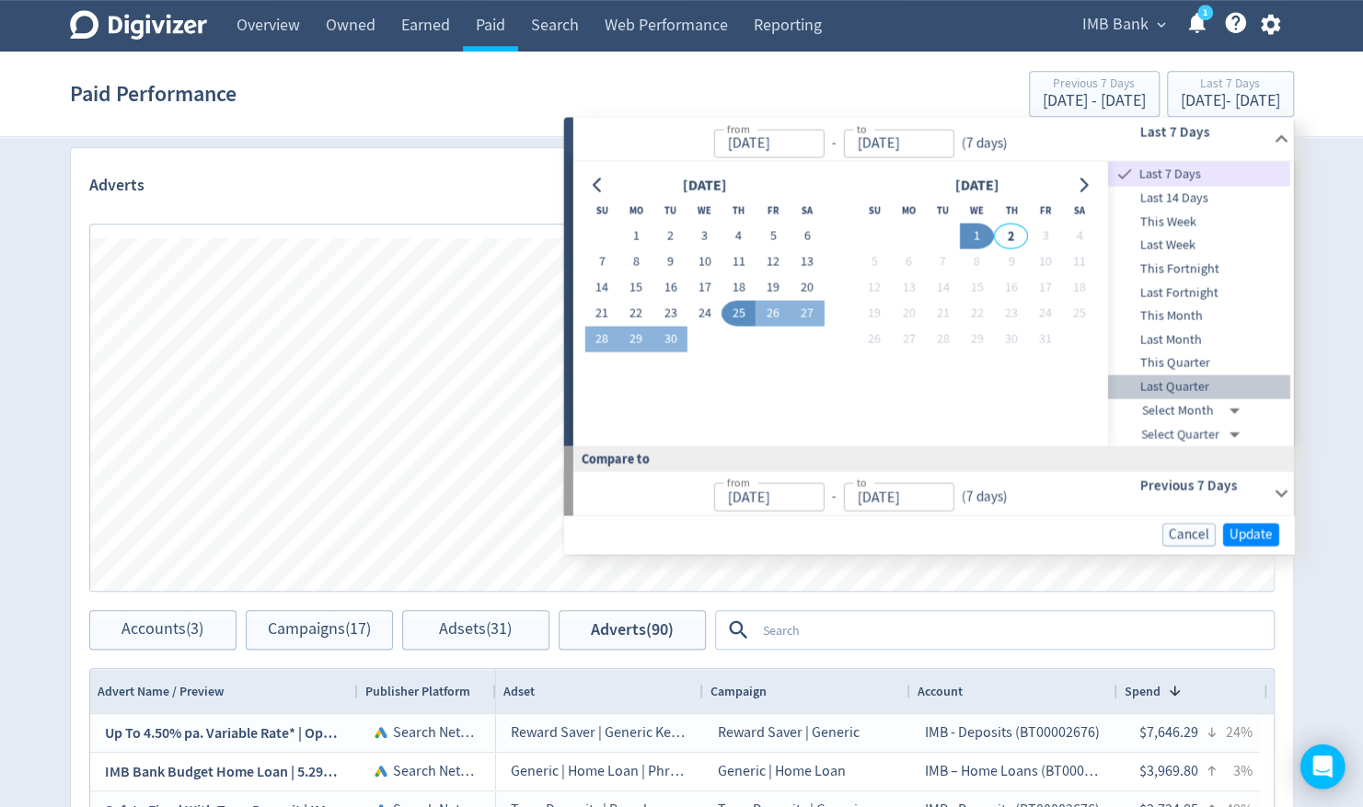
type input "[DATE]"
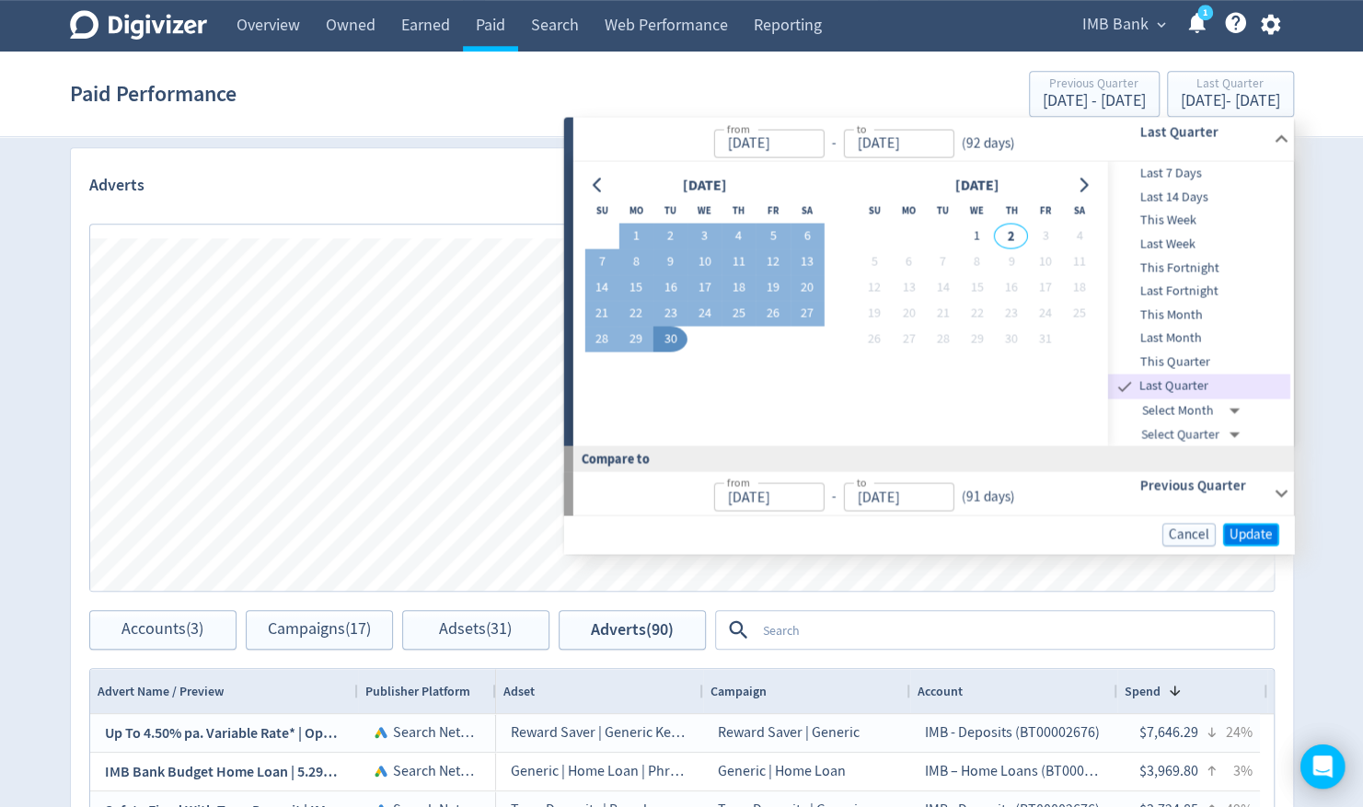
click at [1259, 528] on span "Update" at bounding box center [1251, 534] width 43 height 14
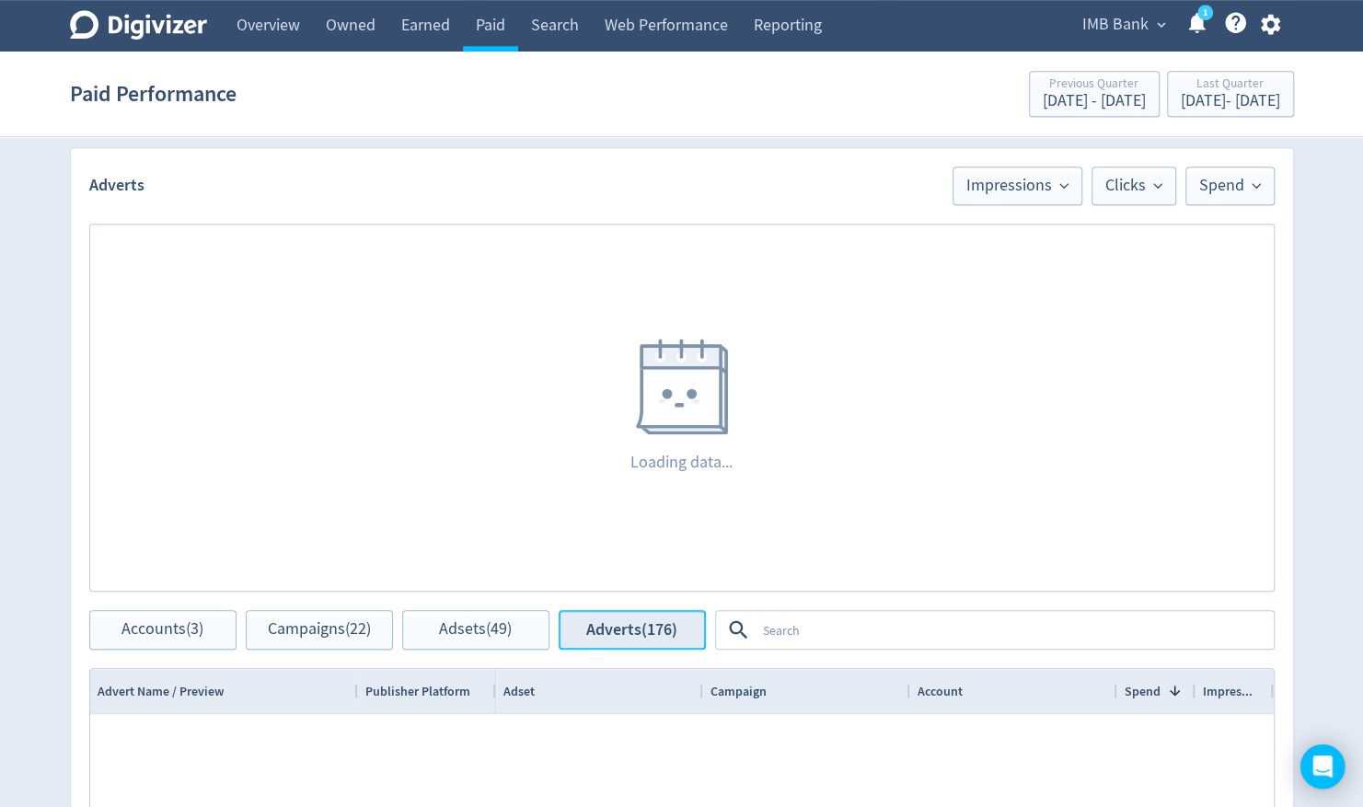
click at [645, 634] on span "Adverts (176)" at bounding box center [631, 629] width 91 height 17
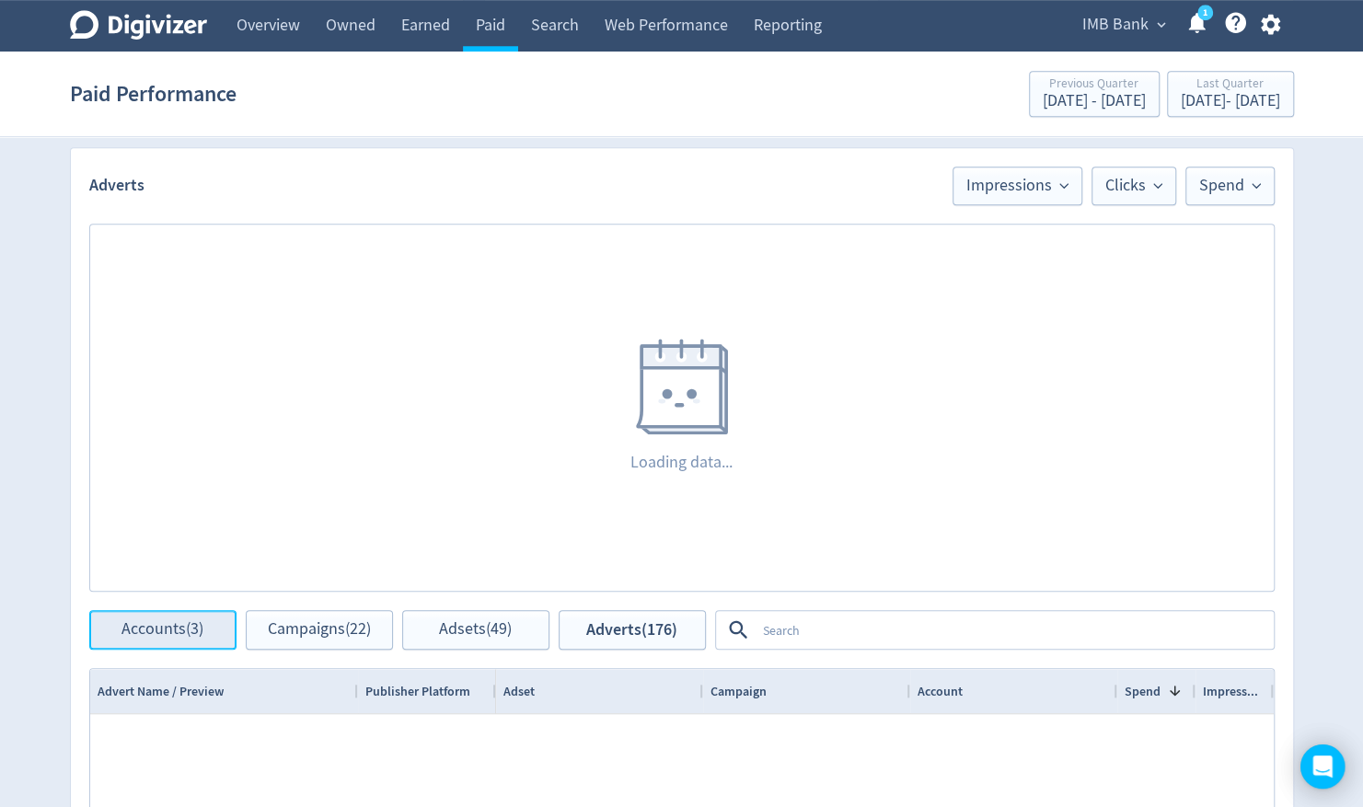
click at [143, 630] on span "Accounts (3)" at bounding box center [163, 629] width 82 height 17
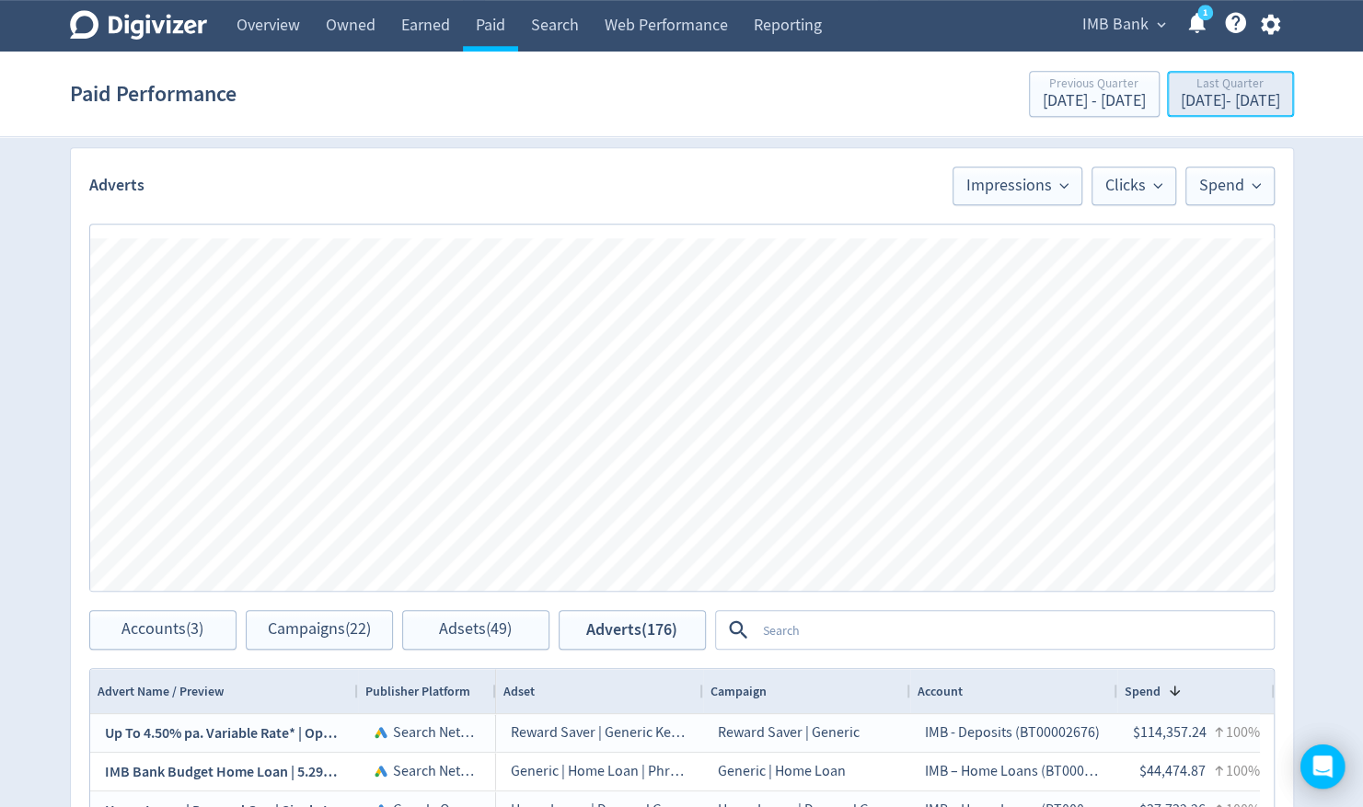
click at [1181, 89] on div "Last Quarter" at bounding box center [1230, 85] width 99 height 16
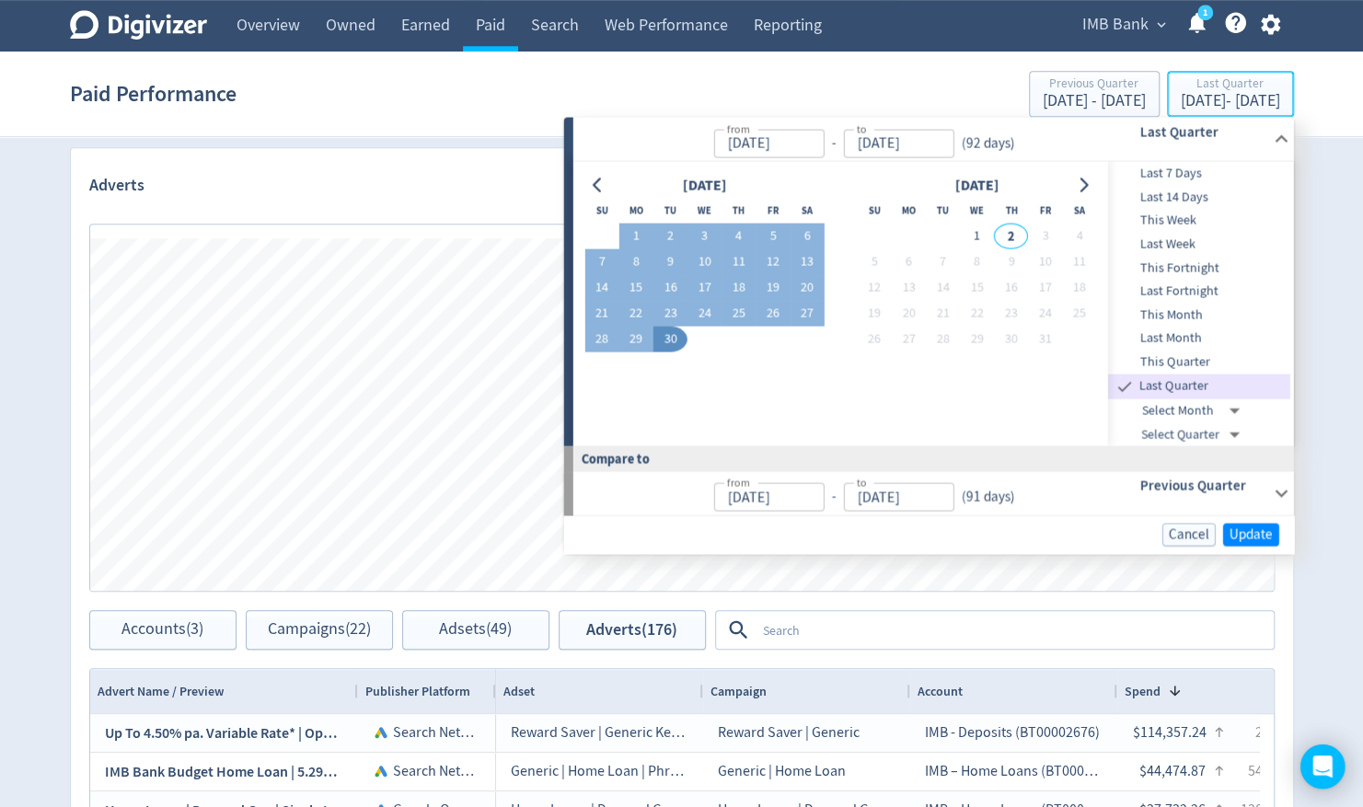
type input "[DATE]"
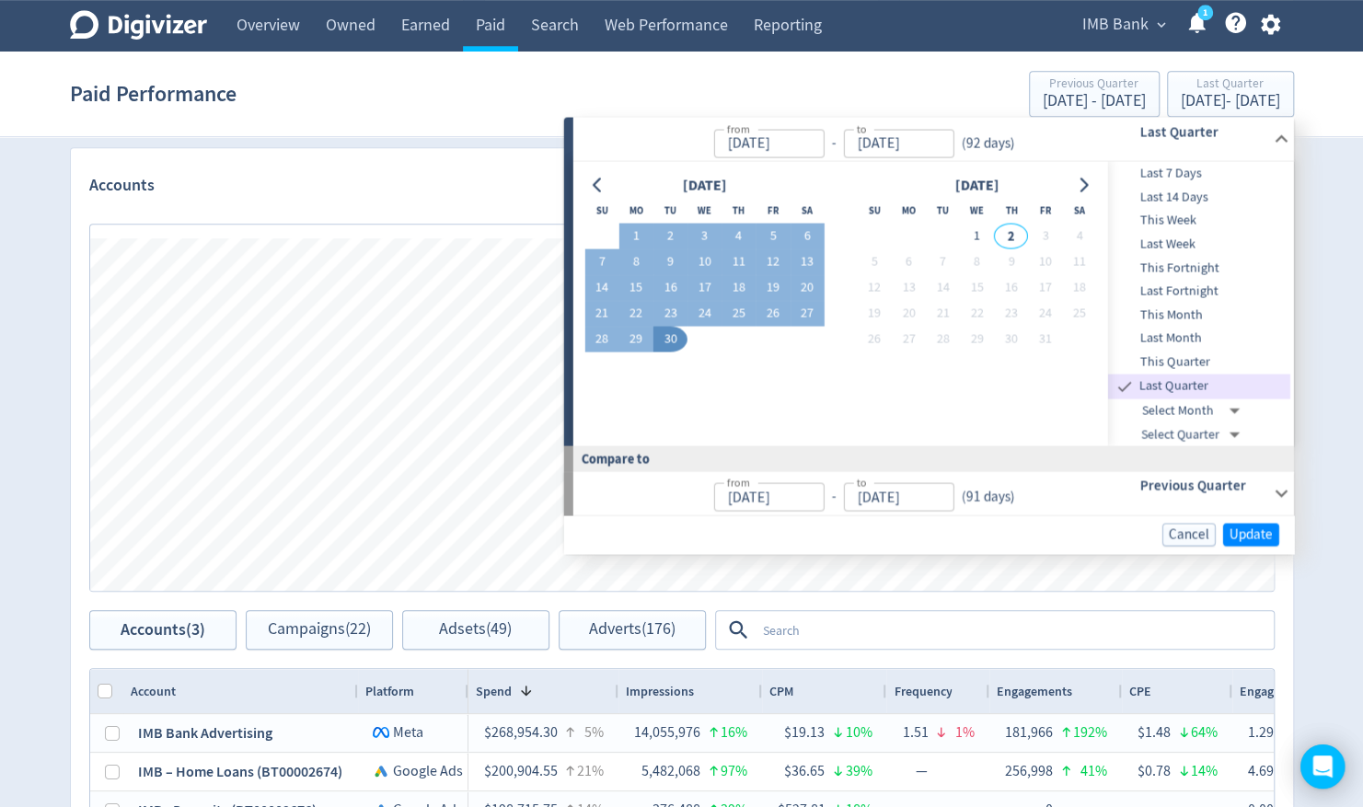
click at [1164, 334] on span "Last Month" at bounding box center [1199, 339] width 182 height 20
type input "[DATE]"
click at [1251, 533] on span "Update" at bounding box center [1251, 534] width 43 height 14
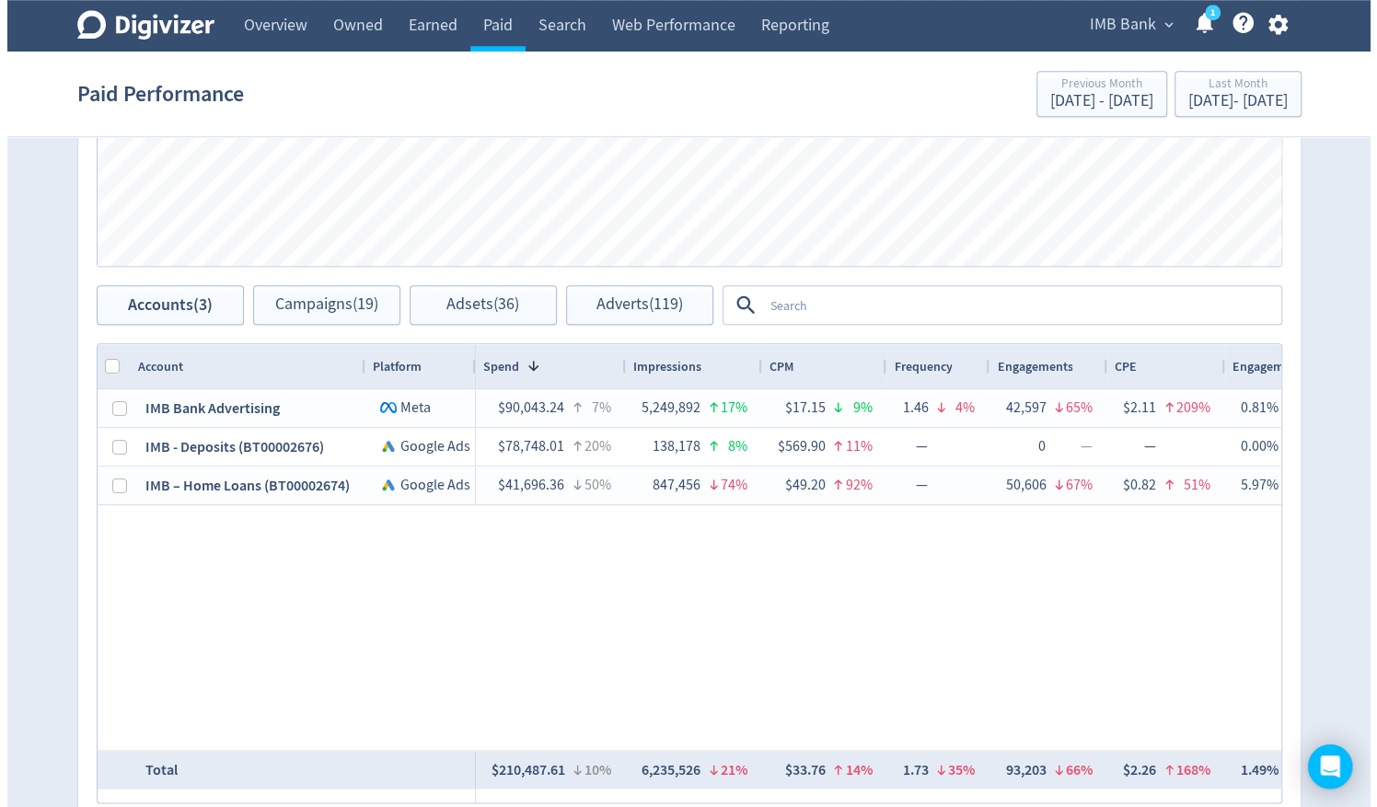
scroll to position [1013, 0]
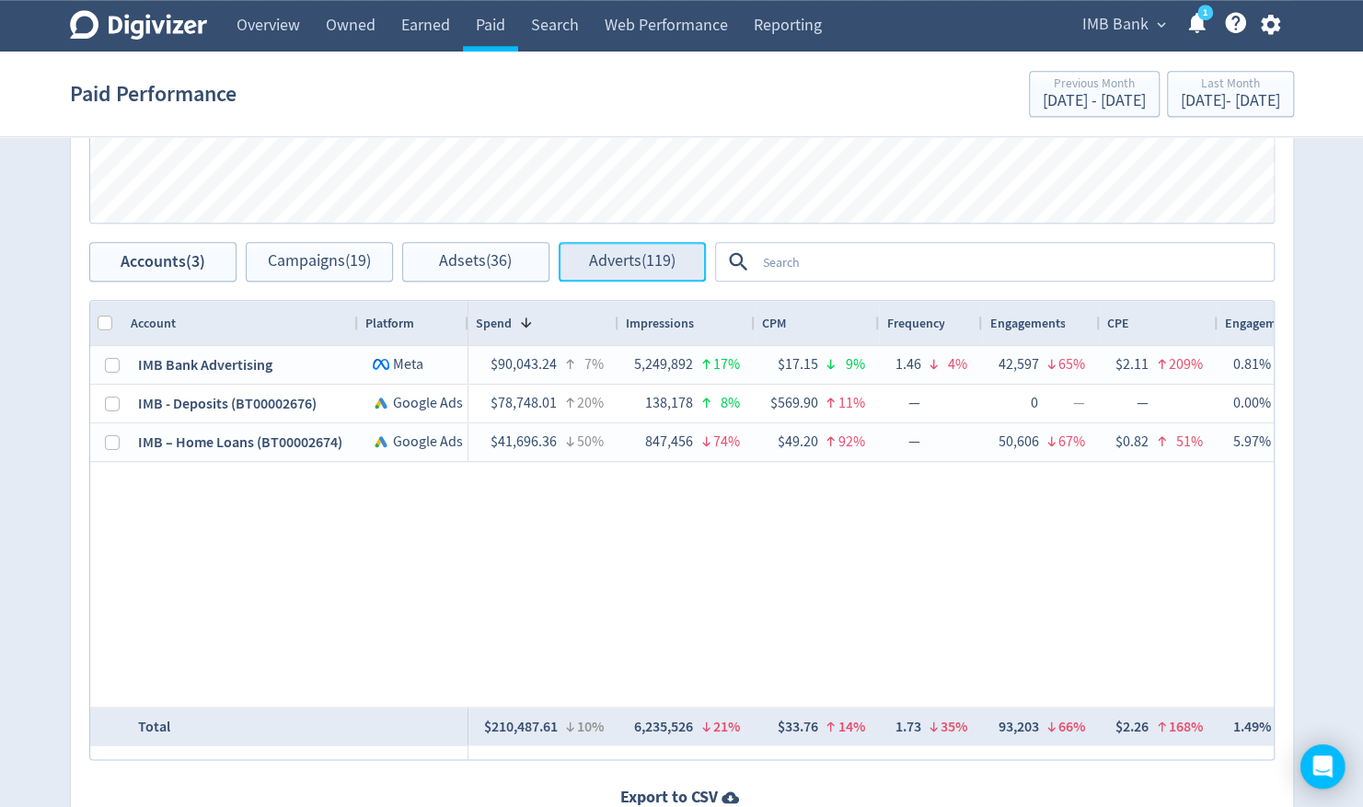
click at [648, 268] on span "Adverts (119)" at bounding box center [632, 261] width 87 height 17
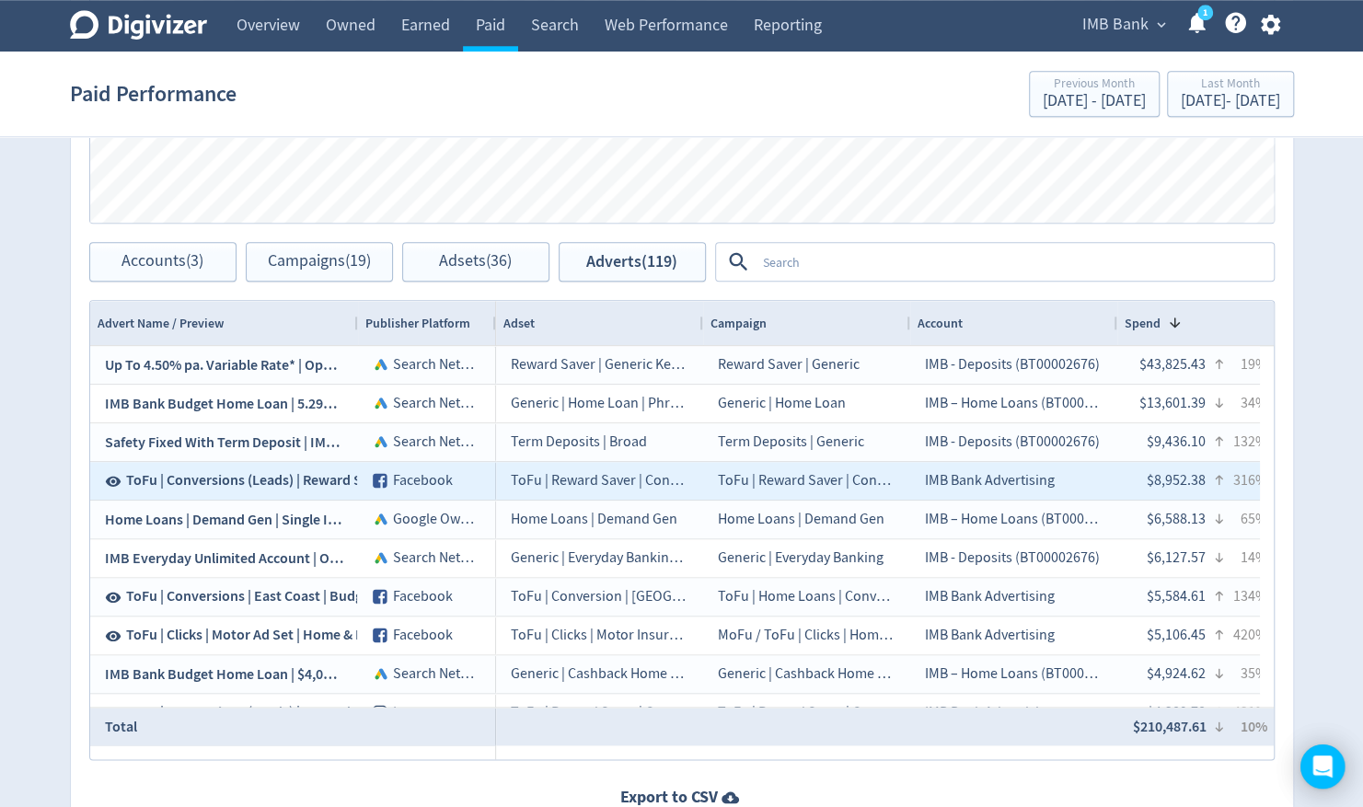
click at [237, 484] on span "ToFu | Conversions (Leads) | Reward Saver 4.5% pa | Putting Away Pays | Static …" at bounding box center [403, 480] width 555 height 20
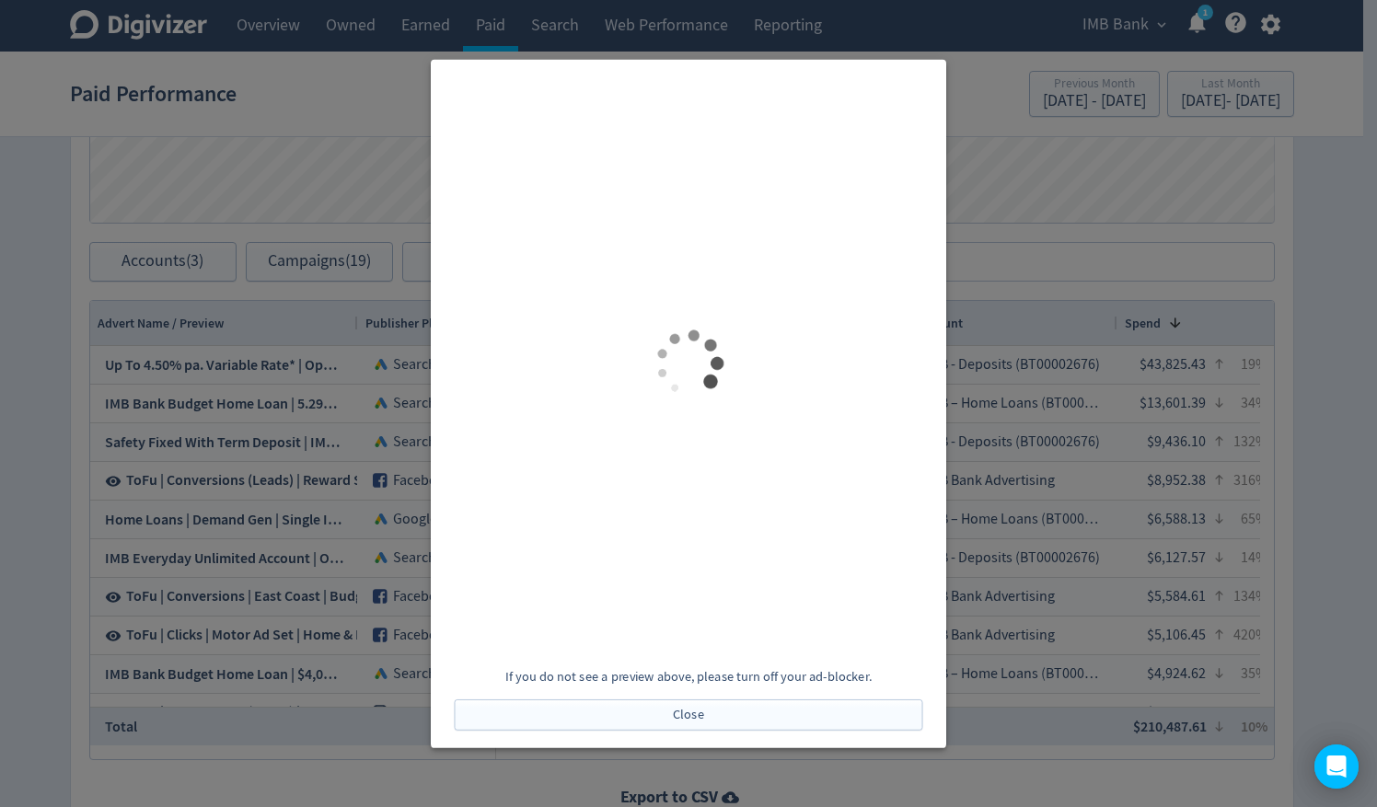
click at [676, 671] on p "If you do not see a preview above, please turn off your ad-blocker." at bounding box center [689, 676] width 469 height 18
click at [726, 674] on p "If you do not see a preview above, please turn off your ad-blocker." at bounding box center [689, 676] width 469 height 18
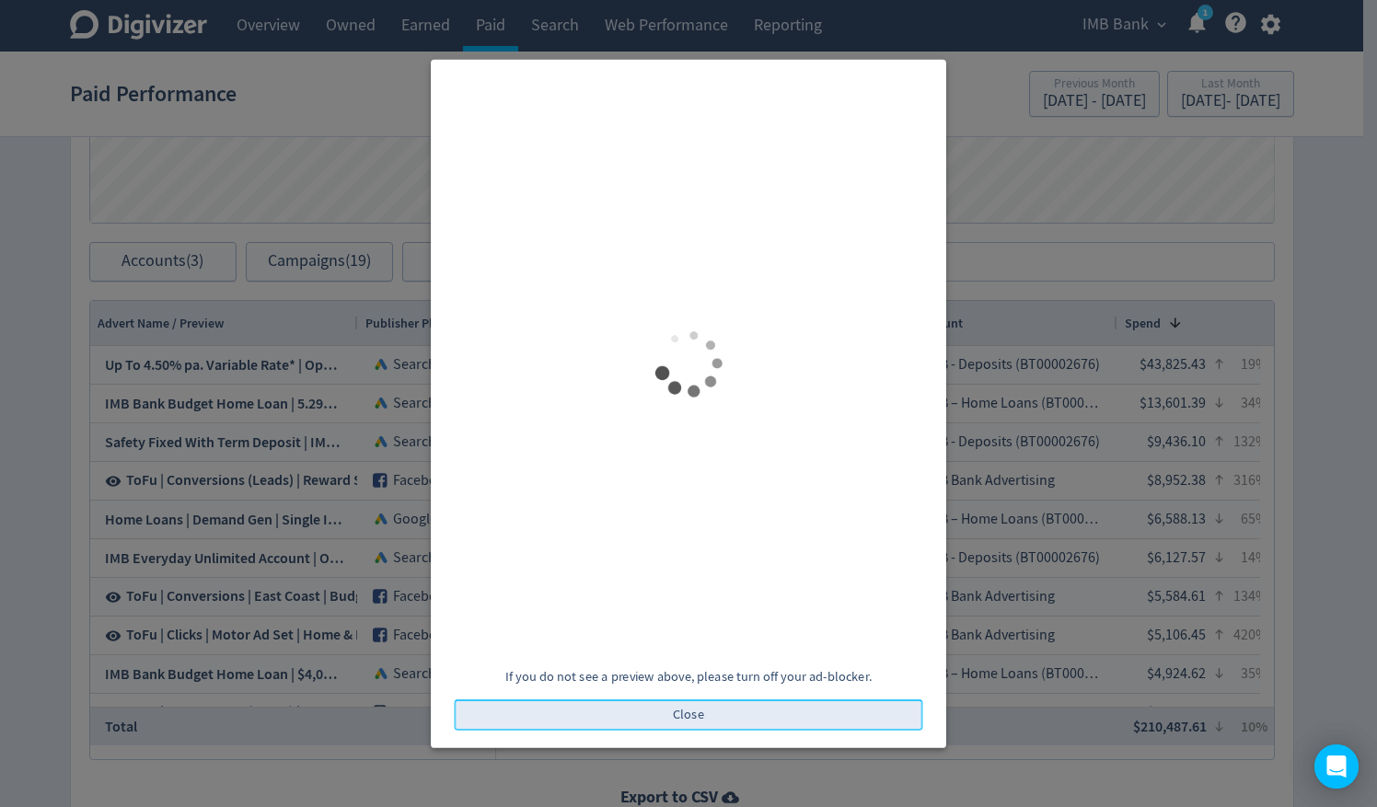
click at [731, 710] on button "Close" at bounding box center [689, 715] width 469 height 31
